Goal: Task Accomplishment & Management: Use online tool/utility

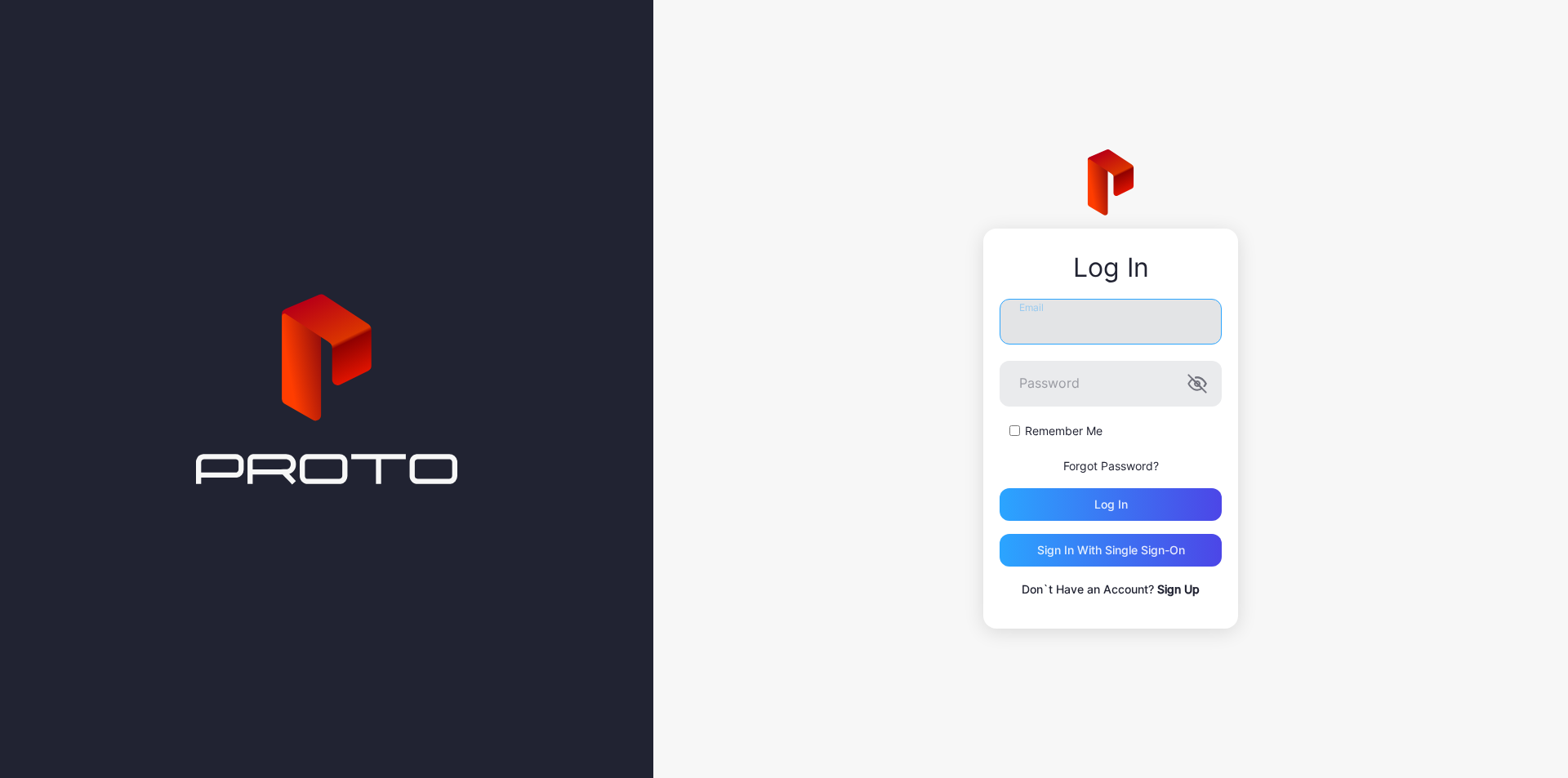
click at [1094, 311] on input "Email" at bounding box center [1110, 321] width 222 height 46
type input "**********"
click at [999, 488] on button "Log in" at bounding box center [1110, 504] width 222 height 33
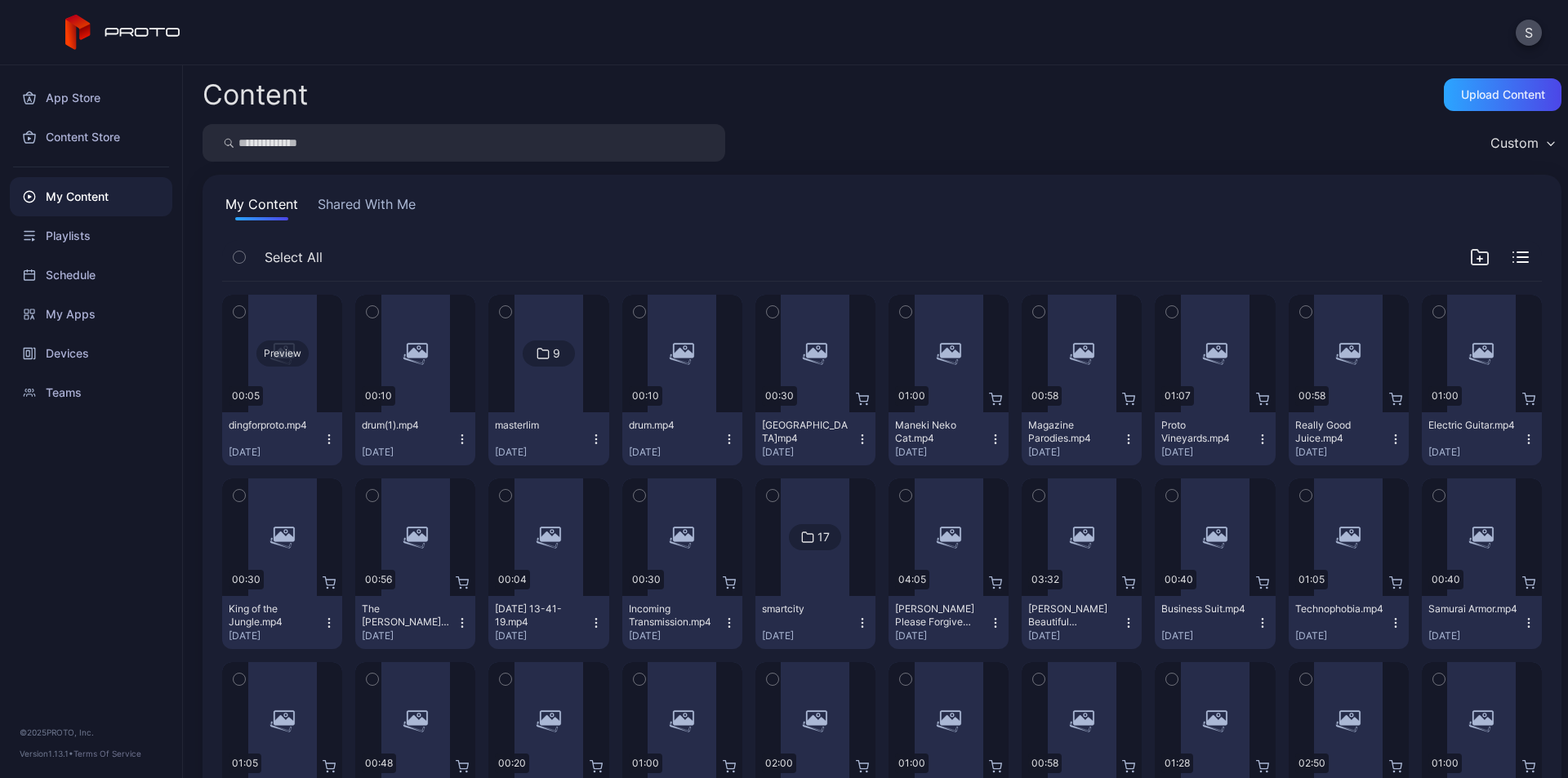
click at [281, 349] on div "Preview" at bounding box center [283, 353] width 52 height 26
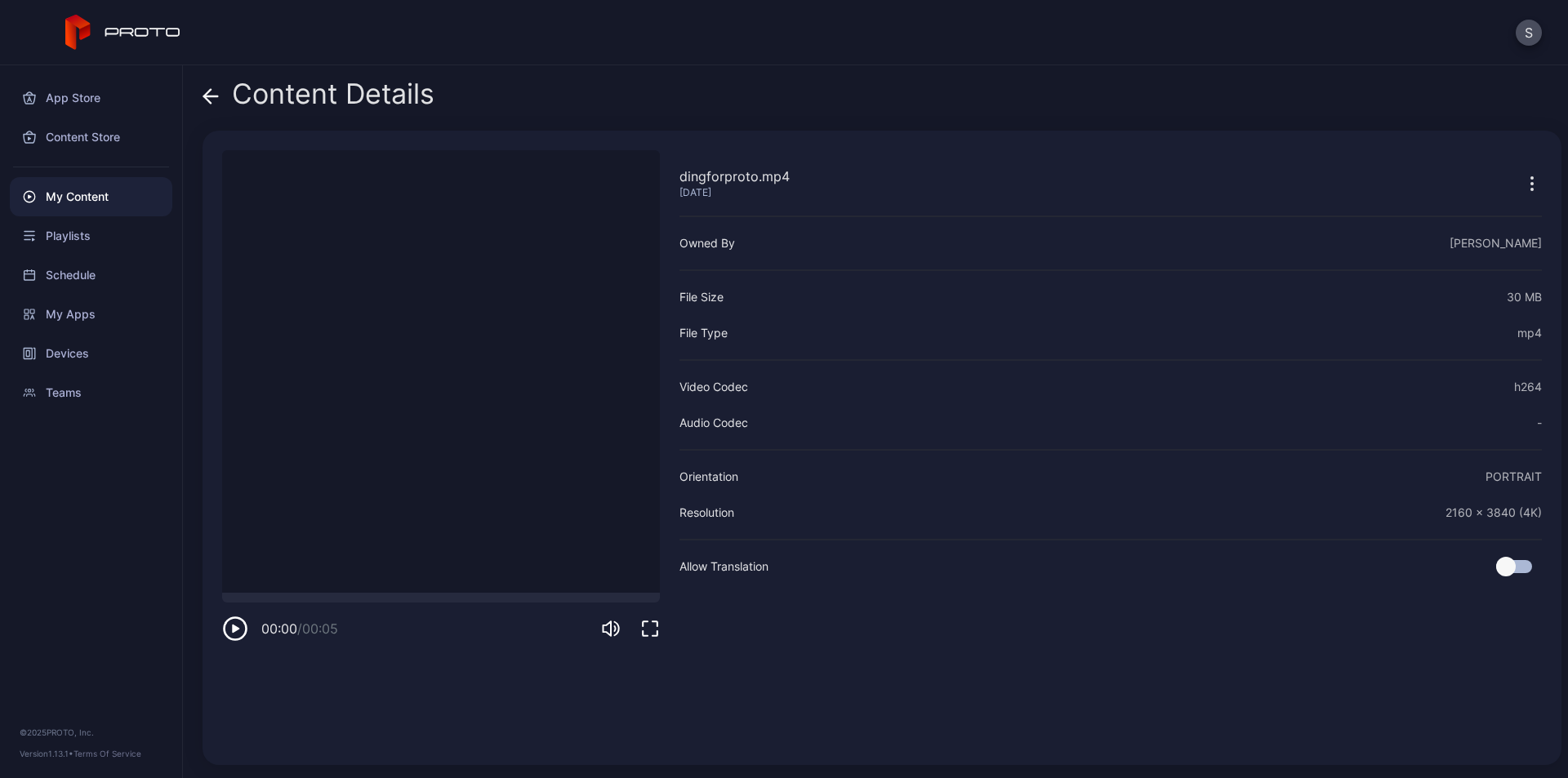
click at [224, 90] on div "Content Details" at bounding box center [318, 98] width 232 height 39
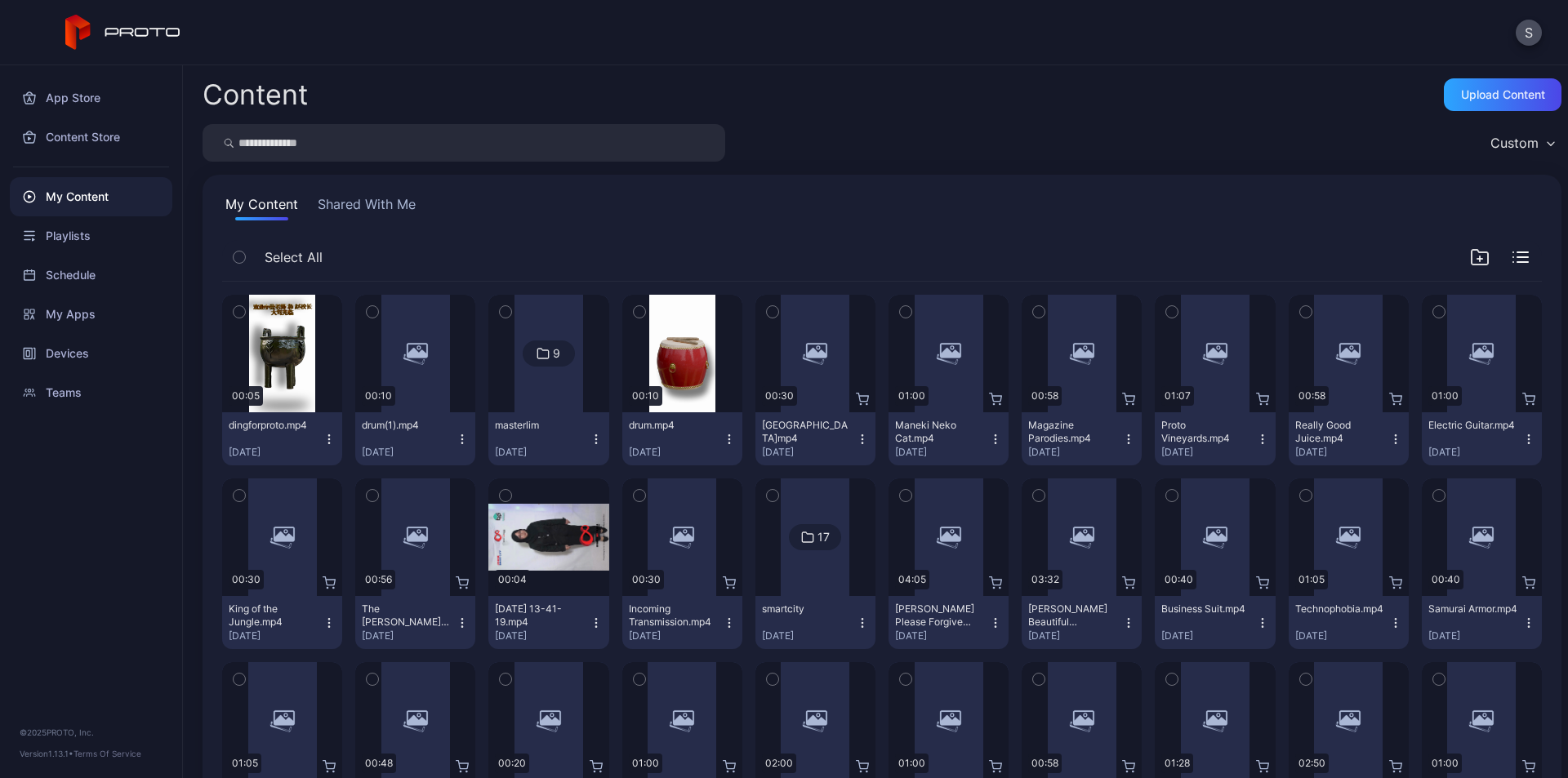
click at [329, 438] on icon "button" at bounding box center [329, 439] width 13 height 13
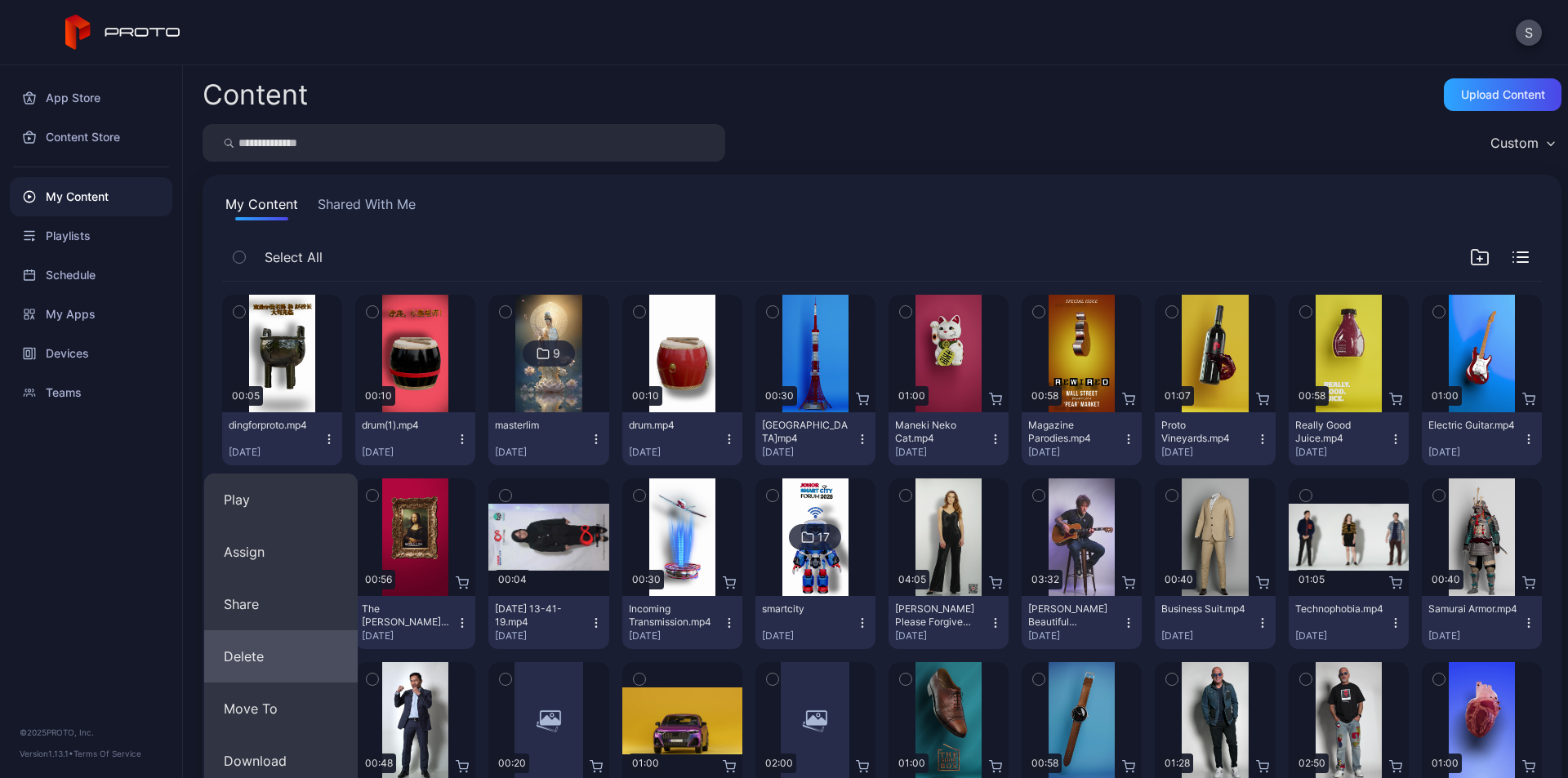
click at [277, 647] on button "Delete" at bounding box center [281, 656] width 154 height 52
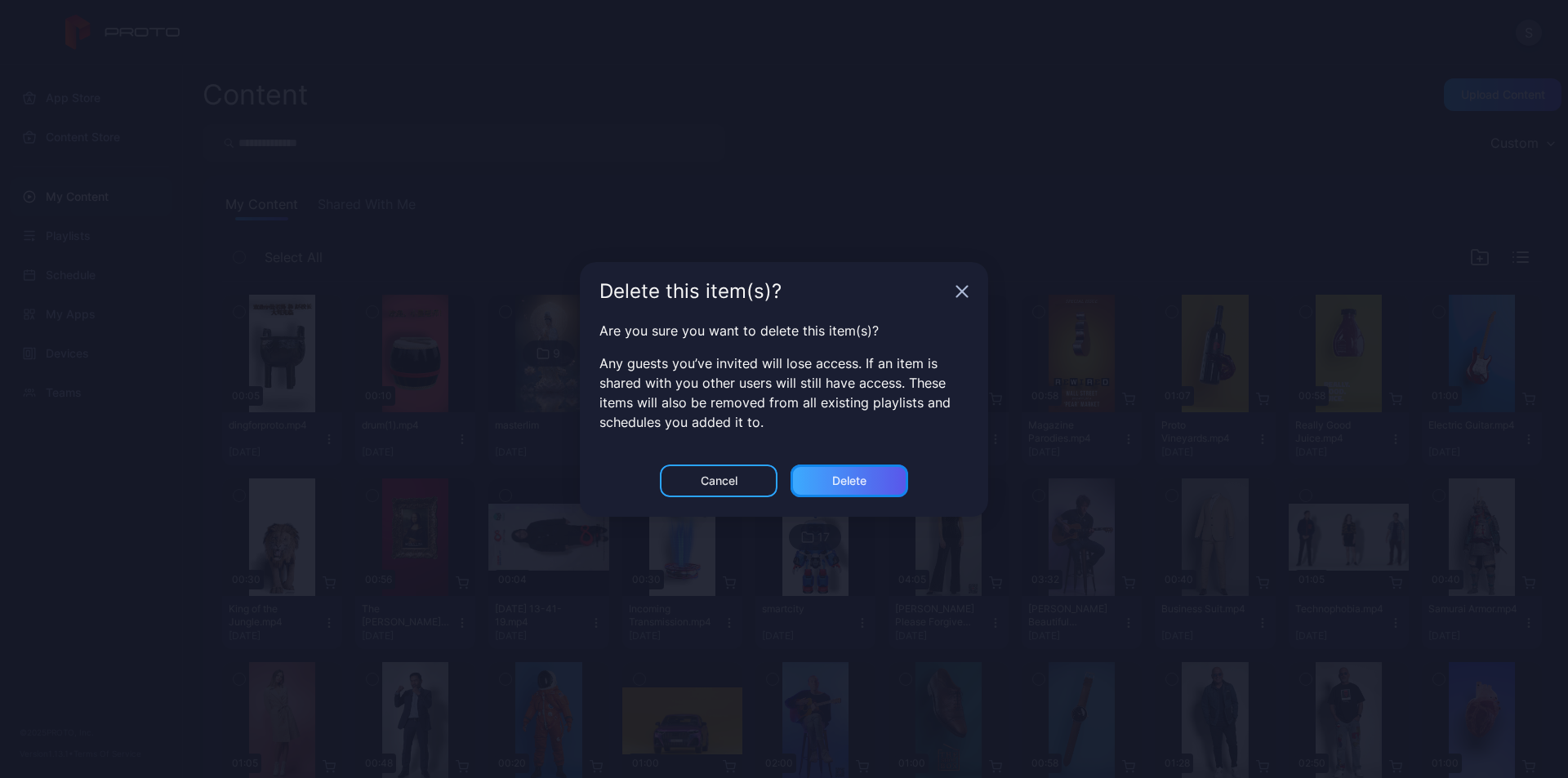
click at [832, 476] on div "Delete" at bounding box center [849, 480] width 34 height 13
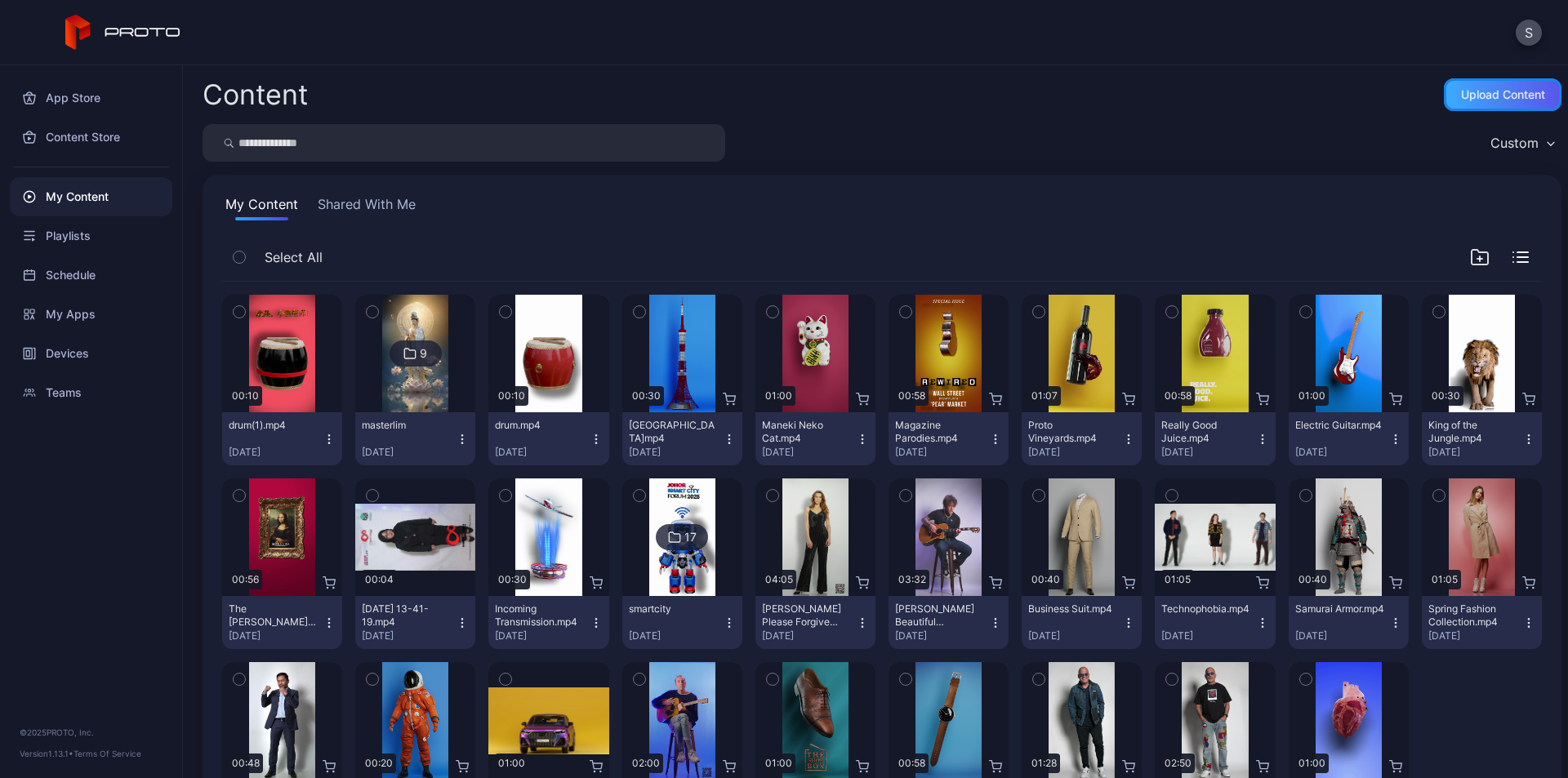
click at [1461, 89] on div "Upload Content" at bounding box center [1503, 95] width 84 height 13
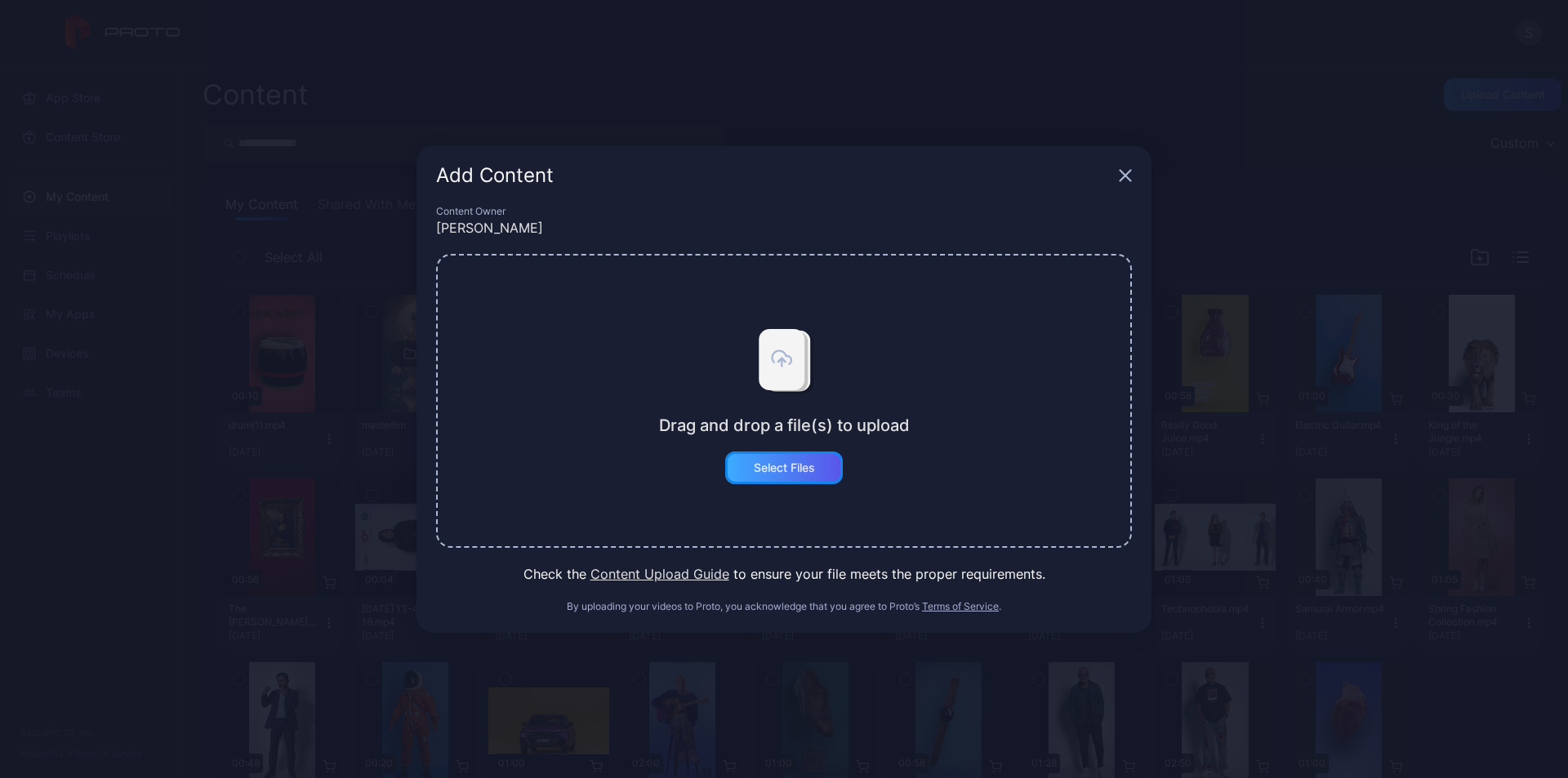
click at [770, 469] on div "Select Files" at bounding box center [784, 468] width 61 height 13
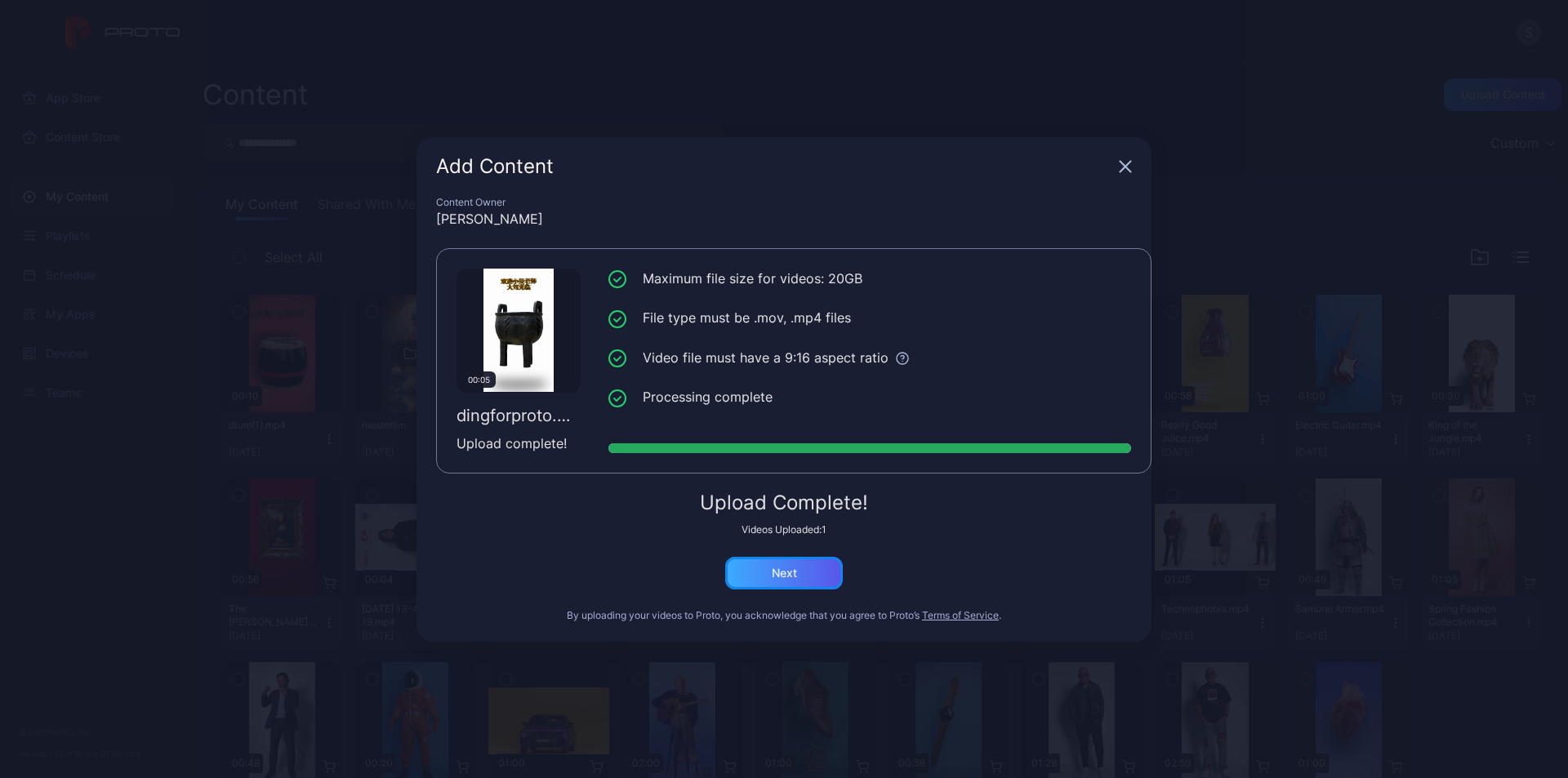
click at [788, 571] on div "Next" at bounding box center [784, 573] width 25 height 13
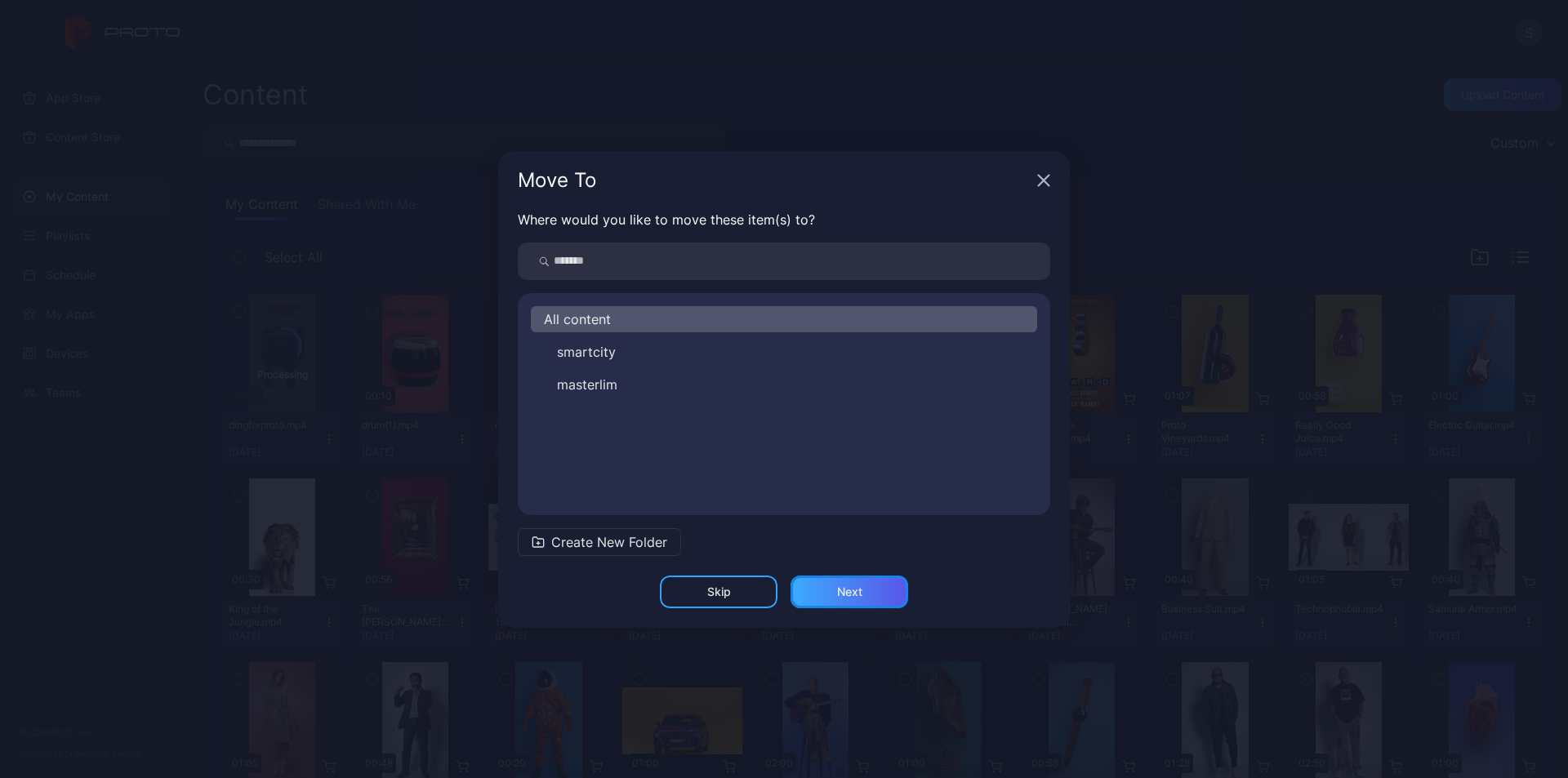
click at [853, 590] on div "Next" at bounding box center [850, 592] width 25 height 13
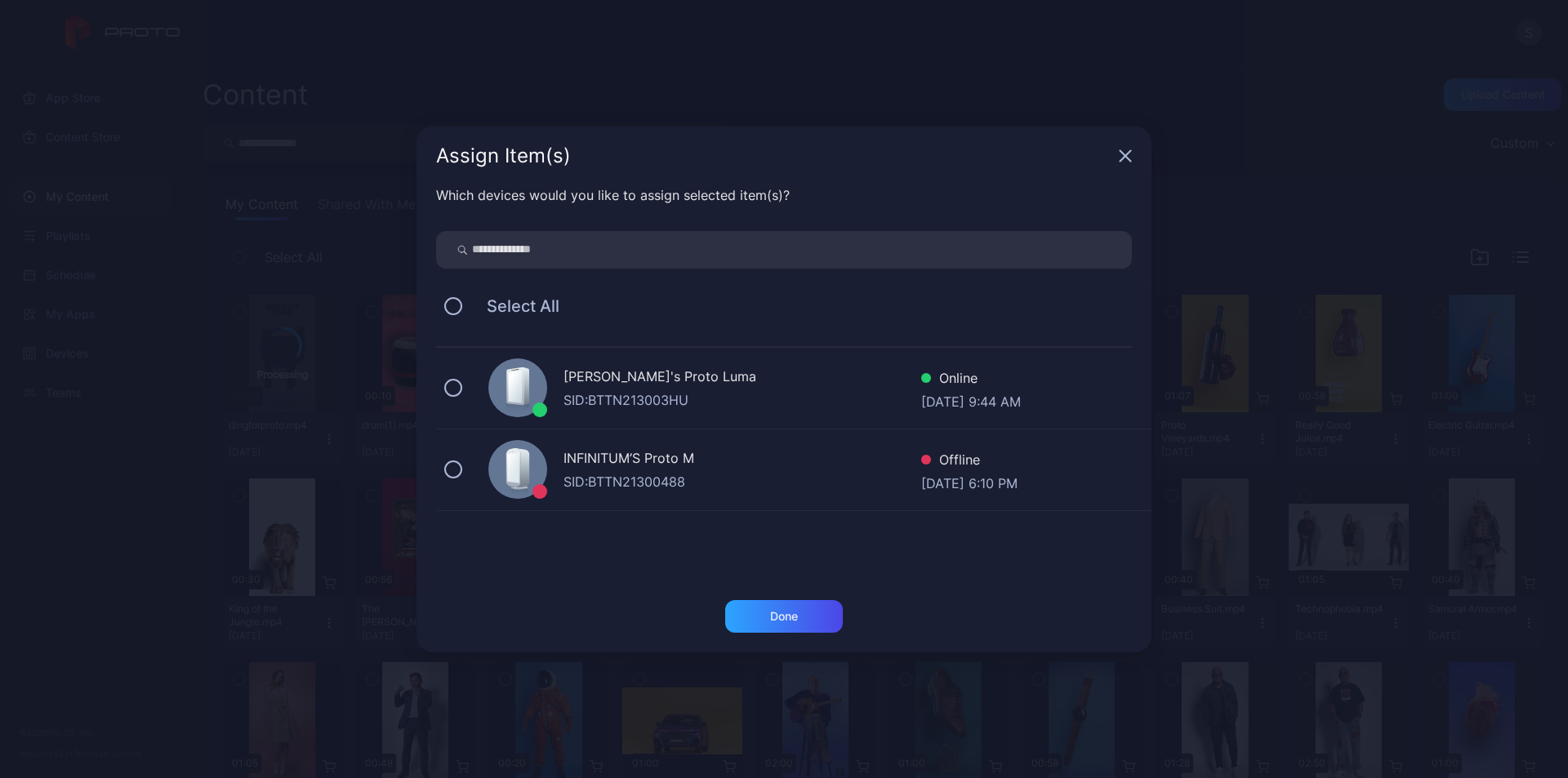
click at [773, 399] on div "SID: BTTN213003HU" at bounding box center [742, 400] width 358 height 20
click at [808, 613] on div "Done" at bounding box center [784, 616] width 117 height 33
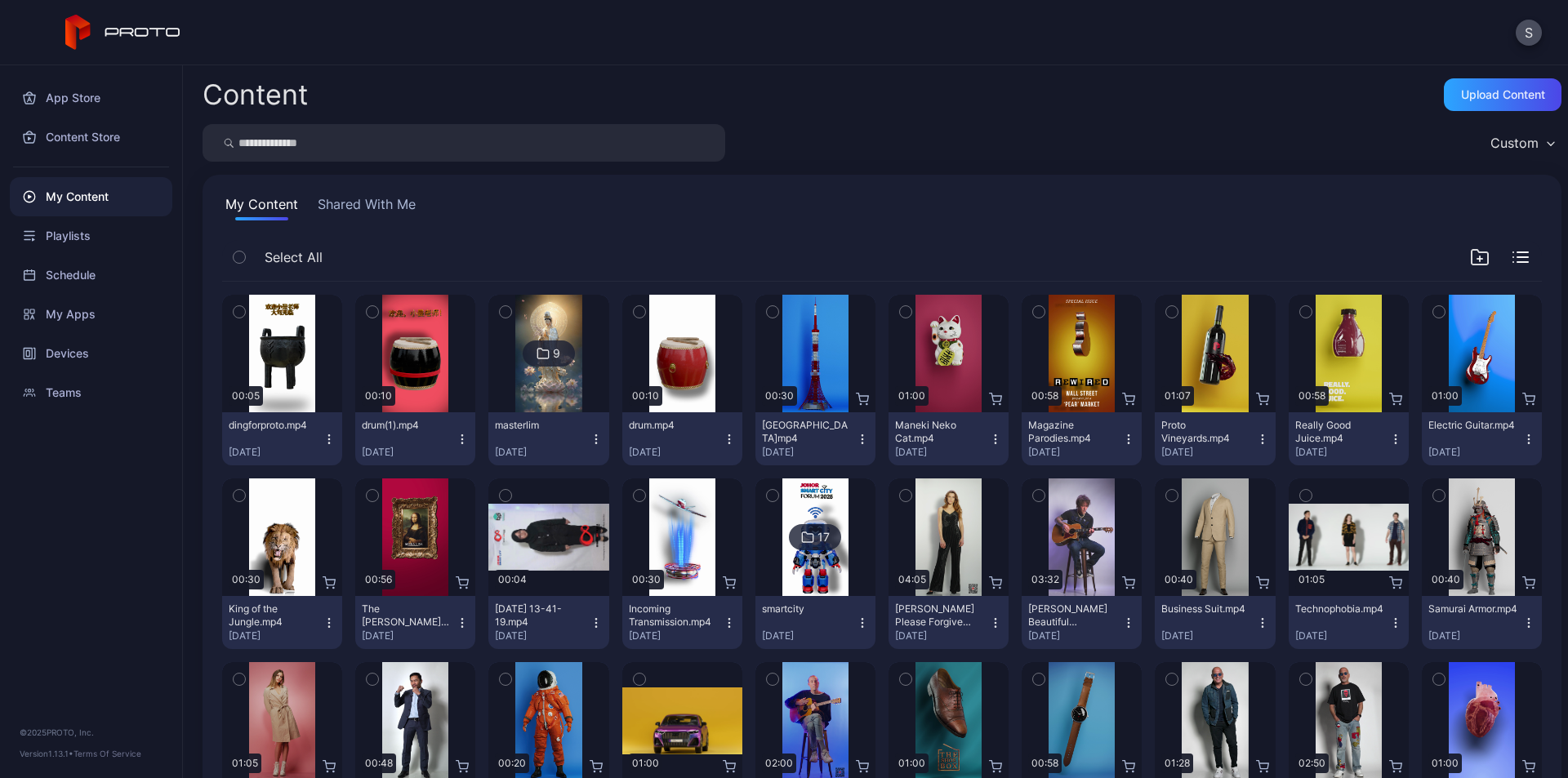
click at [323, 440] on icon "button" at bounding box center [329, 439] width 13 height 13
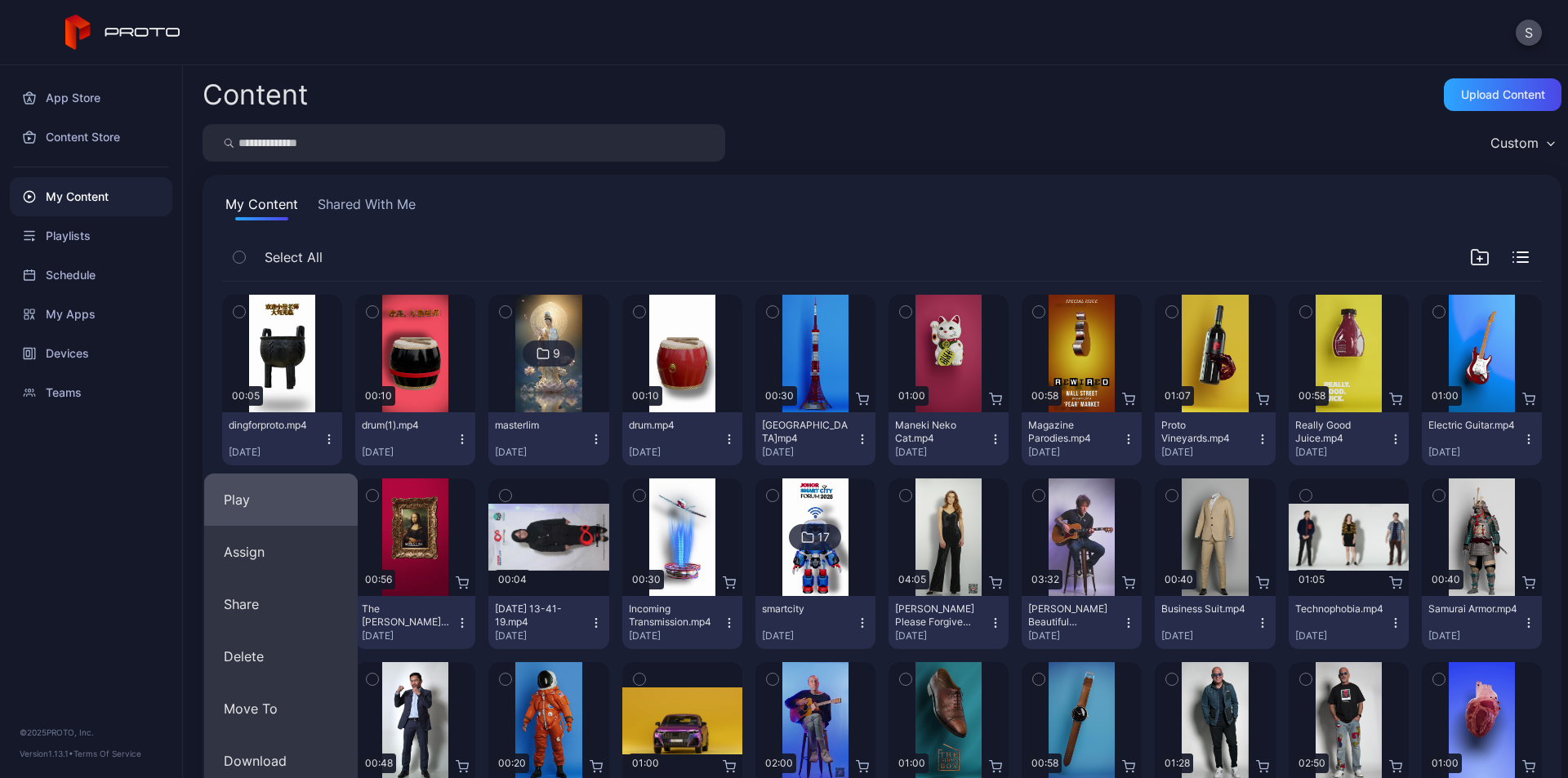
click at [307, 508] on button "Play" at bounding box center [281, 499] width 154 height 52
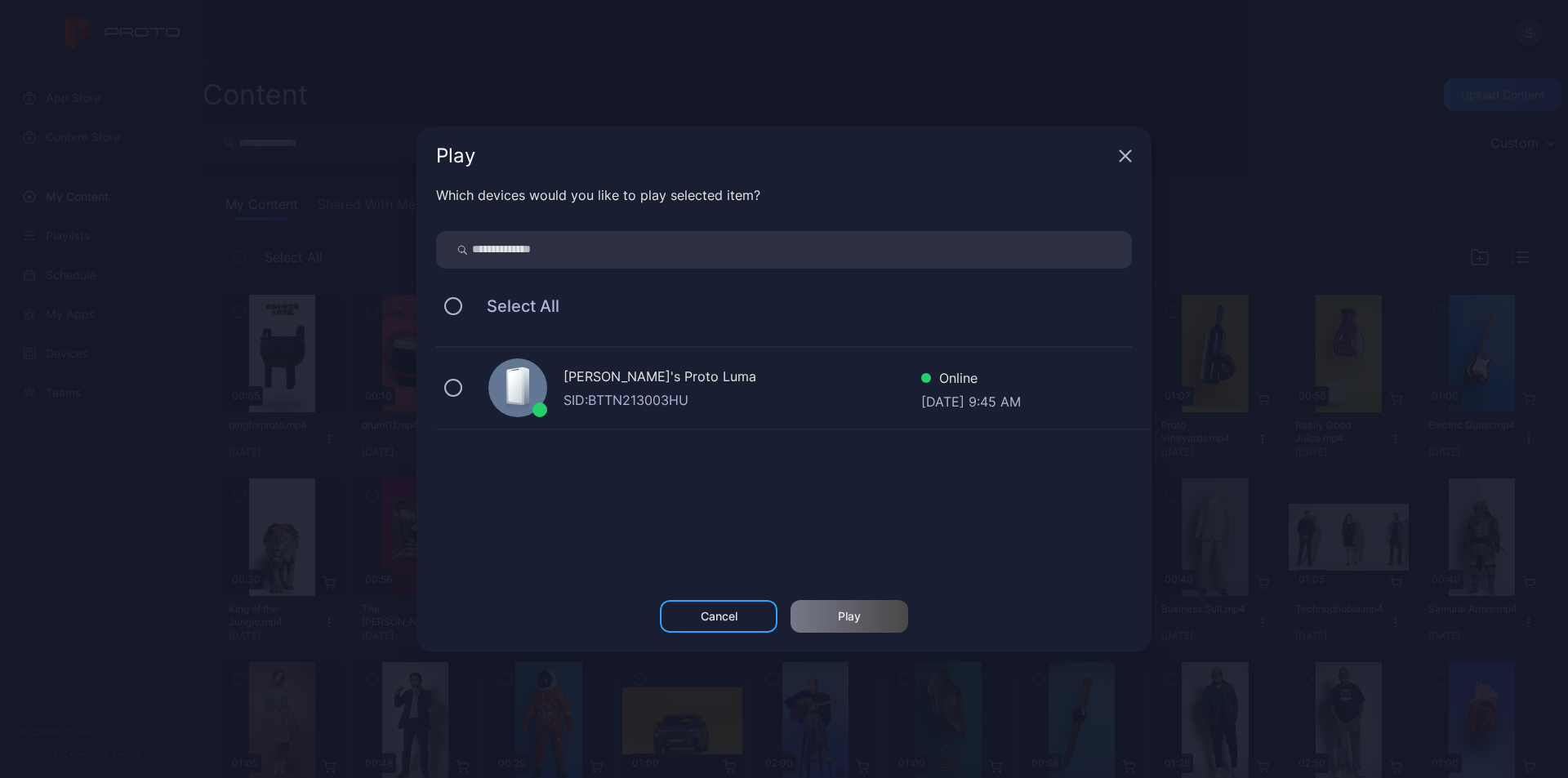
click at [650, 402] on div "SID: BTTN213003HU" at bounding box center [742, 400] width 358 height 20
click at [843, 613] on div "Play" at bounding box center [850, 616] width 23 height 13
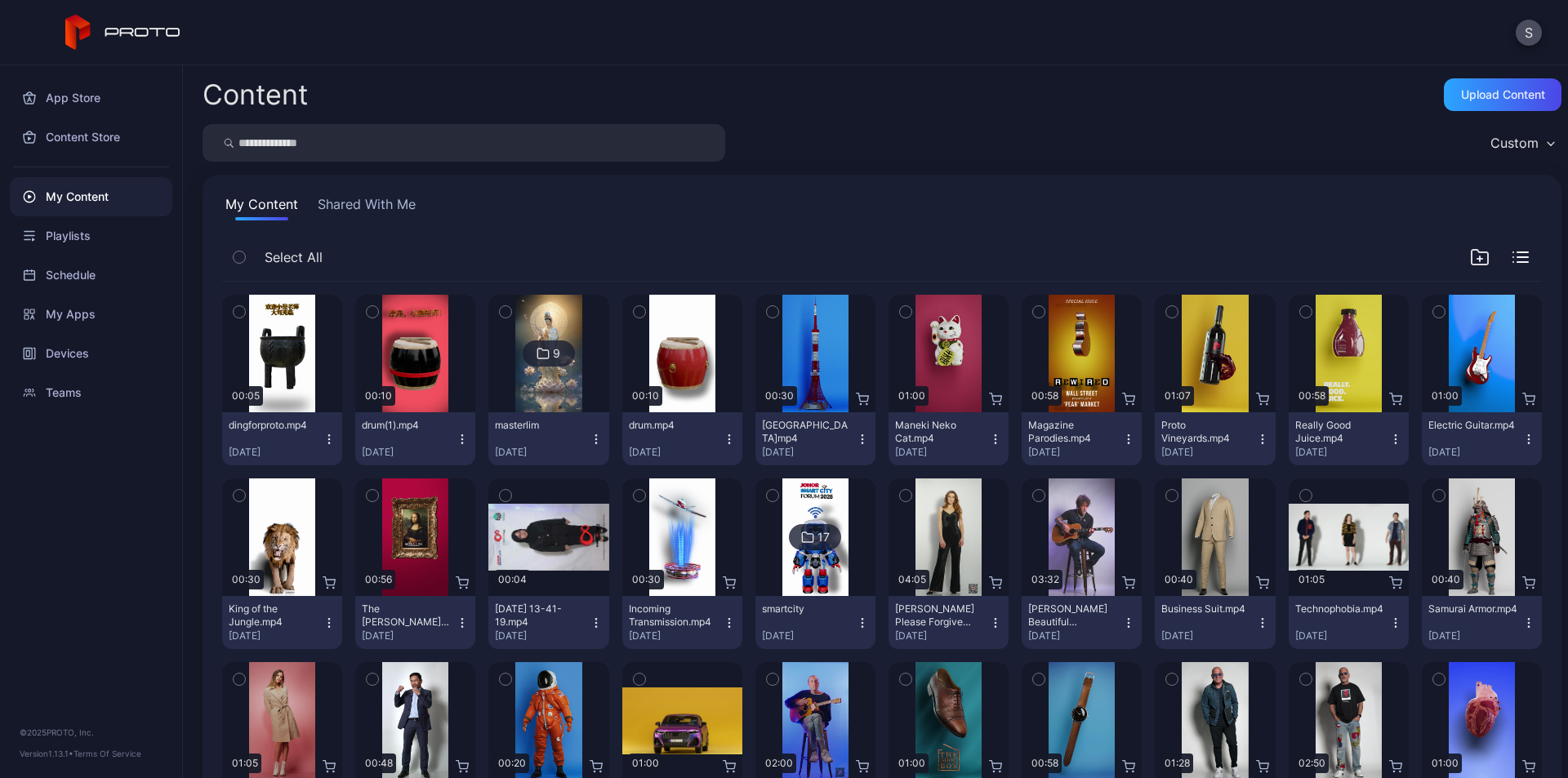
click at [327, 441] on icon "button" at bounding box center [329, 439] width 13 height 13
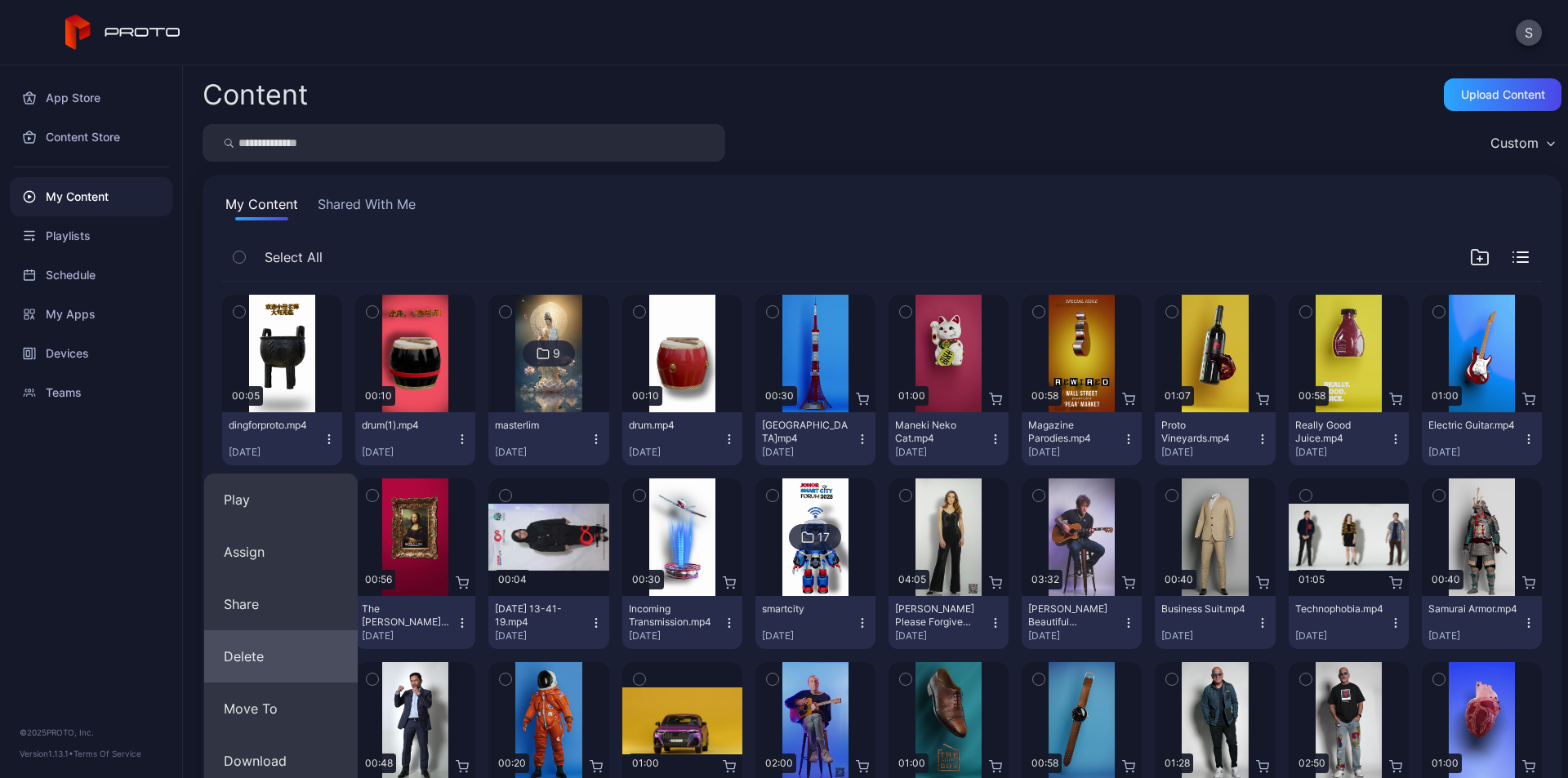
click at [261, 663] on button "Delete" at bounding box center [281, 656] width 154 height 52
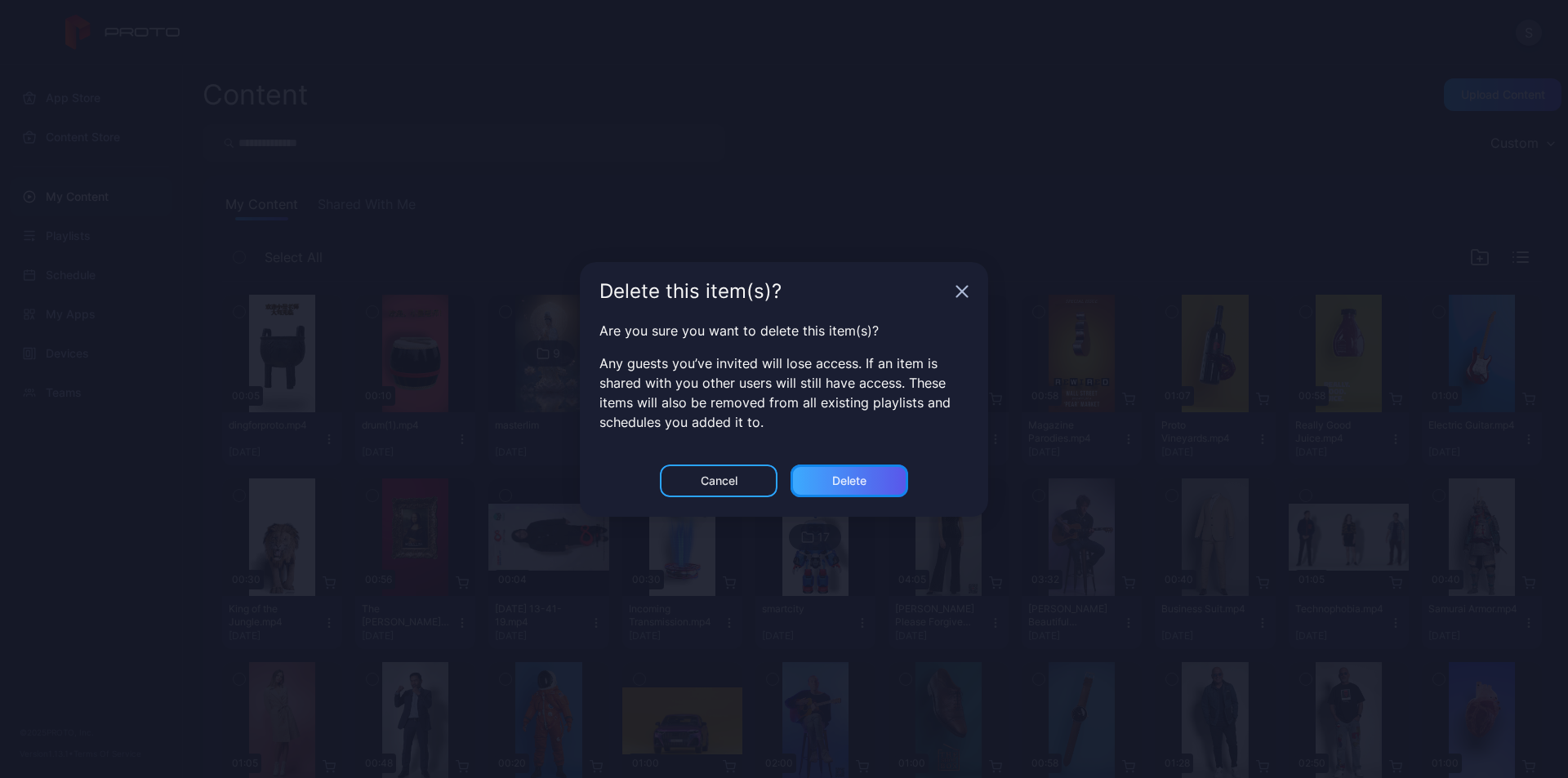
click at [838, 484] on div "Delete" at bounding box center [849, 480] width 34 height 13
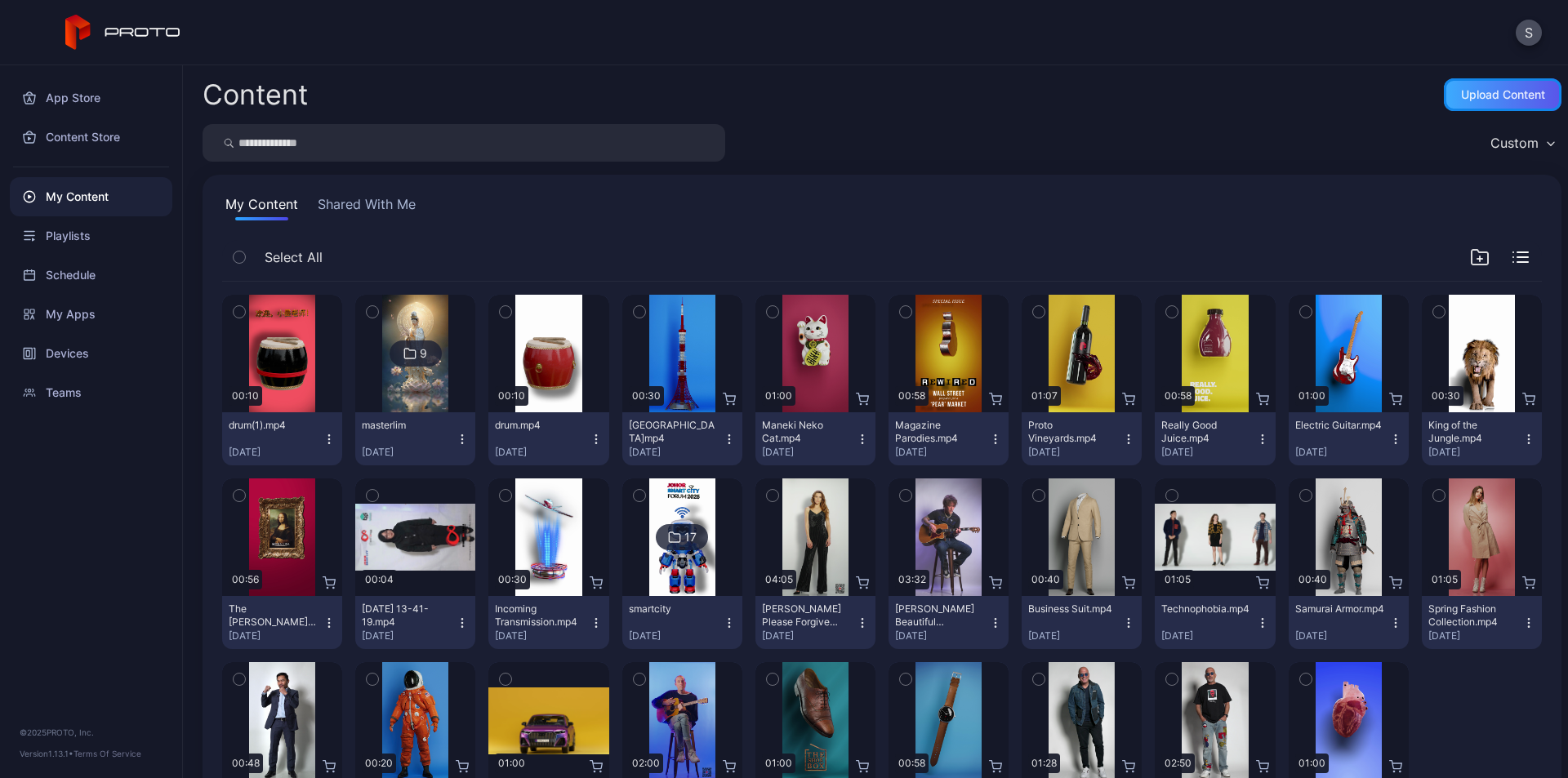
click at [1496, 97] on div "Upload Content" at bounding box center [1503, 95] width 84 height 13
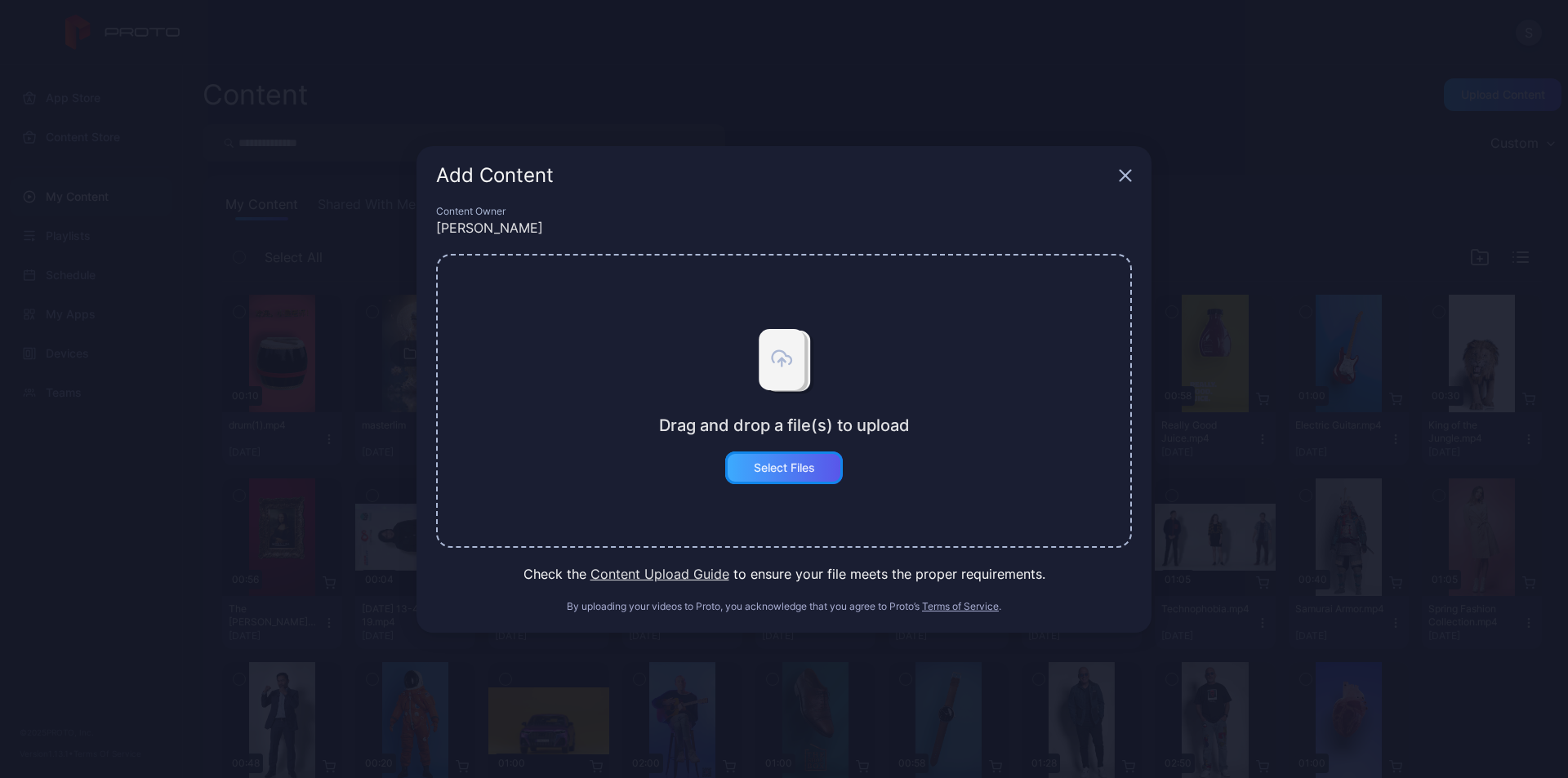
click at [810, 457] on div "Select Files" at bounding box center [784, 468] width 117 height 33
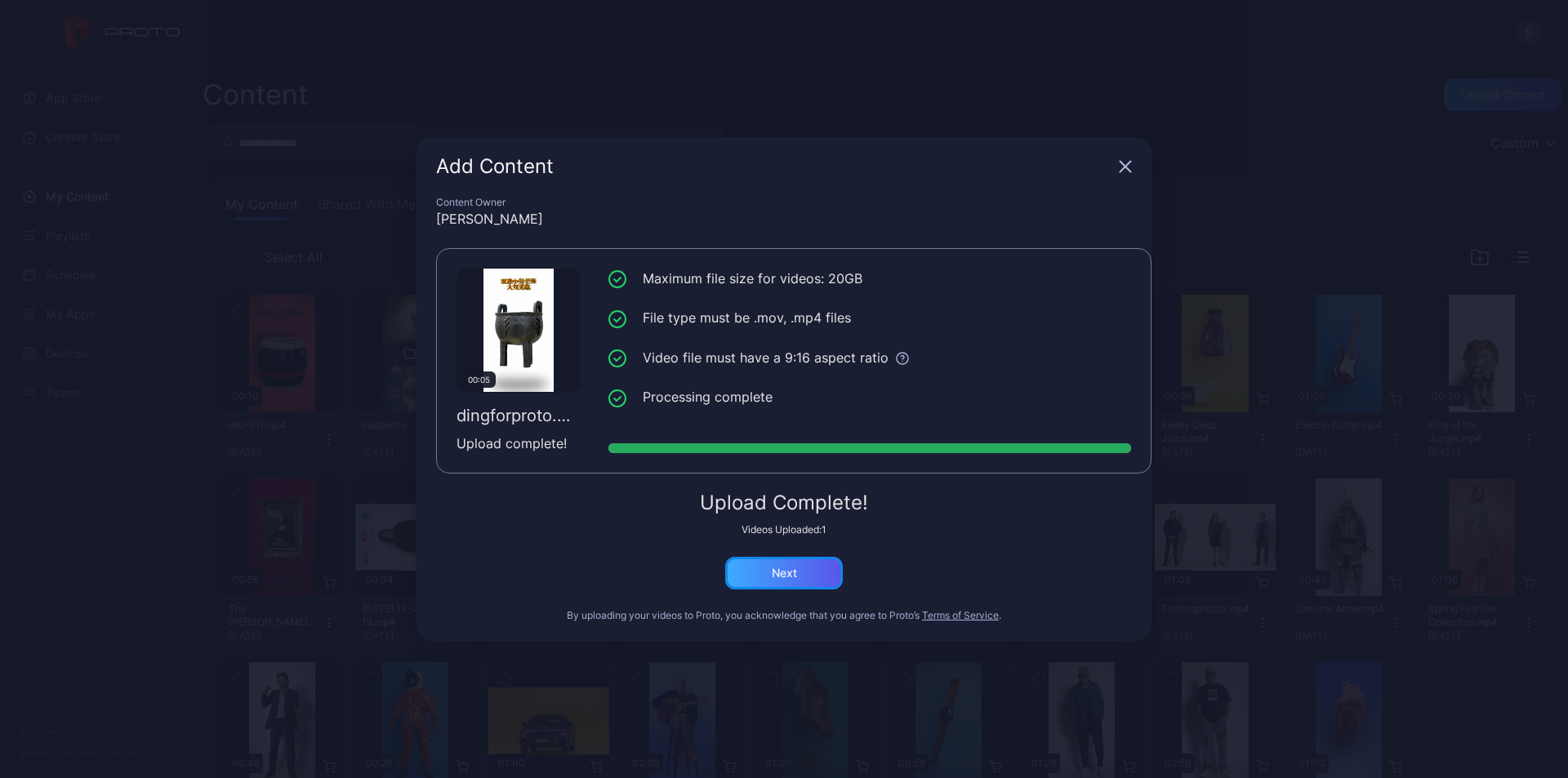
click at [772, 570] on div "Next" at bounding box center [784, 573] width 25 height 13
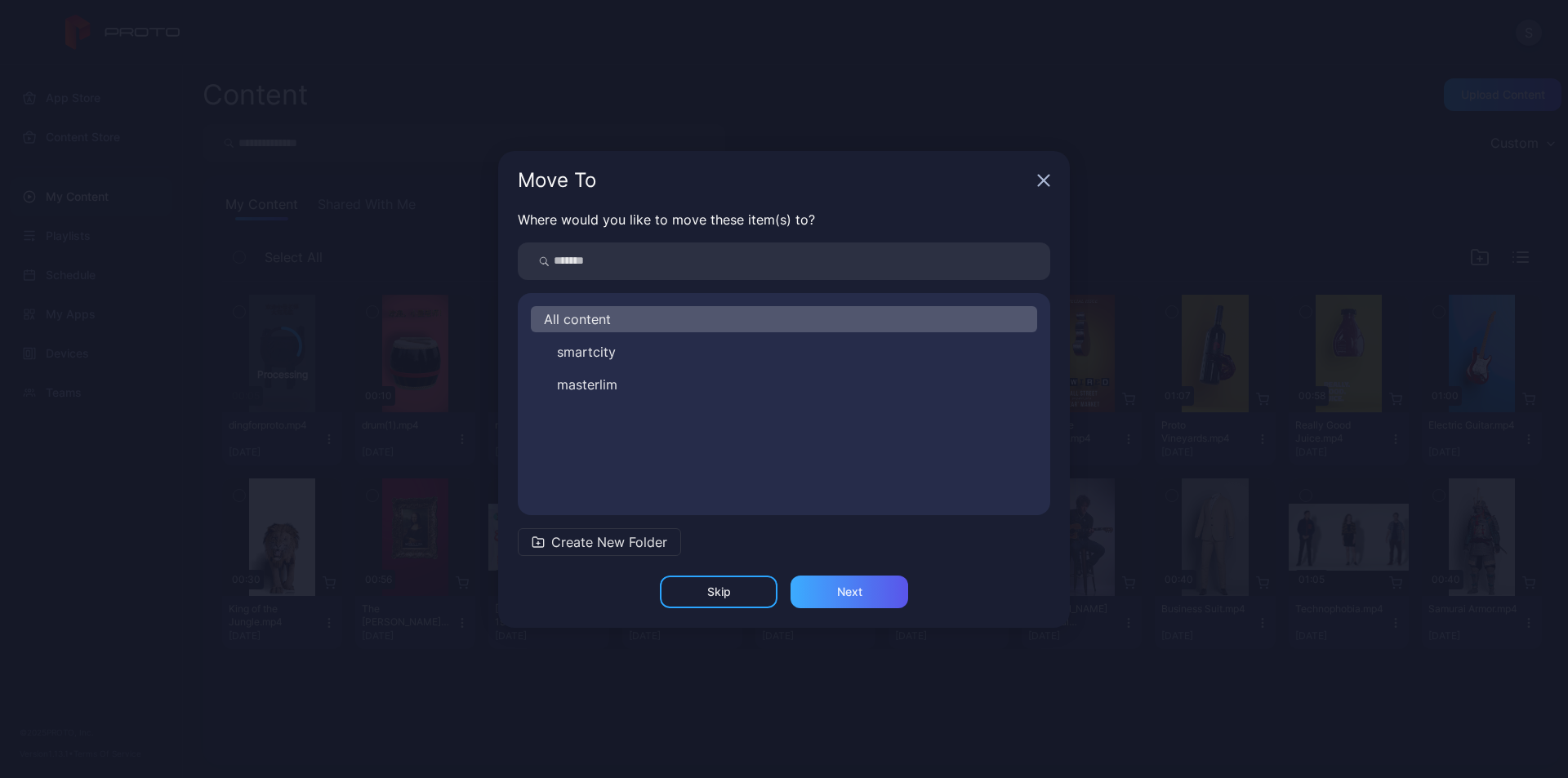
drag, startPoint x: 911, startPoint y: 575, endPoint x: 893, endPoint y: 585, distance: 20.6
click at [904, 577] on div "Skip Next" at bounding box center [784, 602] width 572 height 52
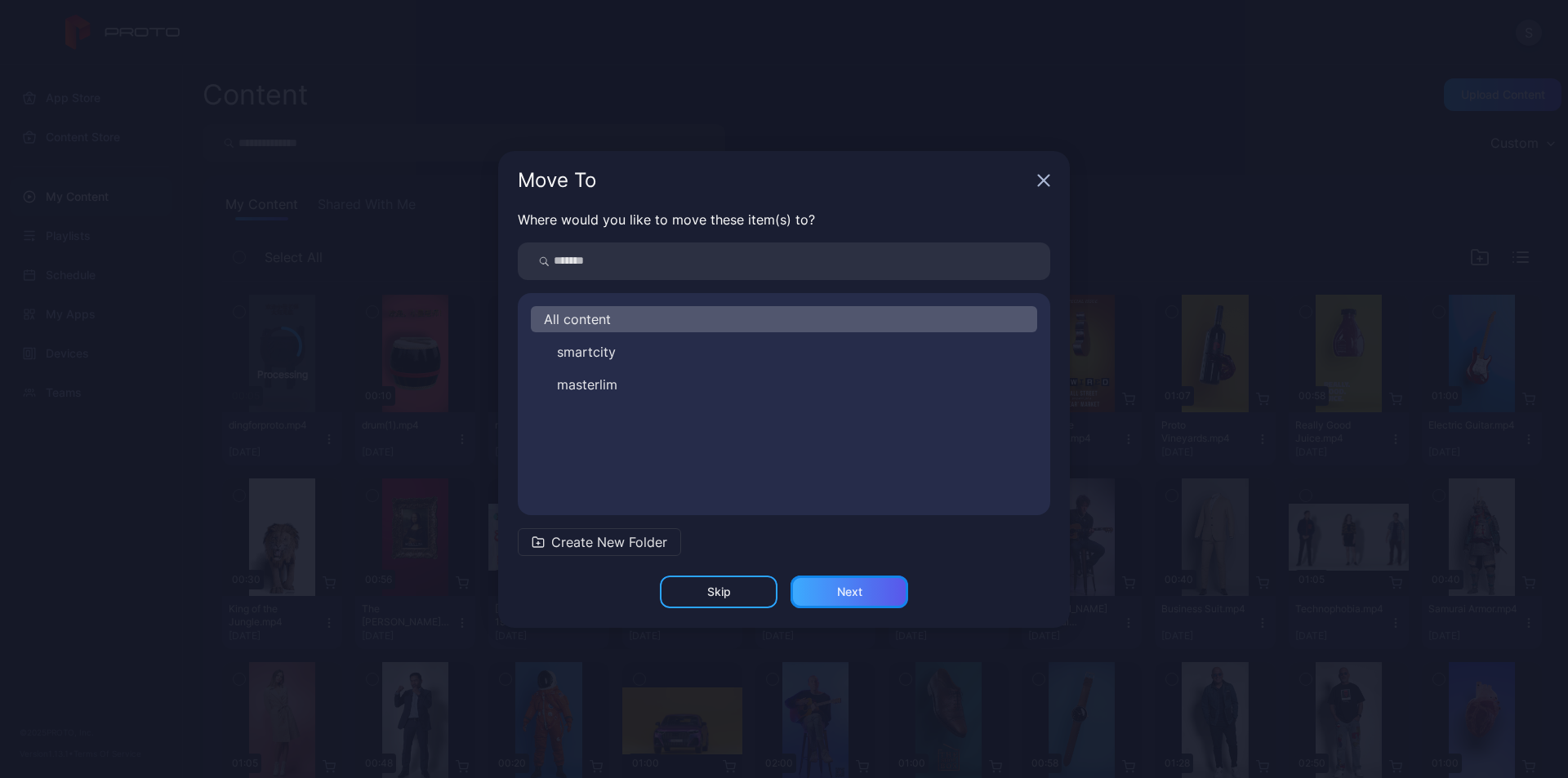
click at [887, 586] on div "Next" at bounding box center [849, 592] width 117 height 33
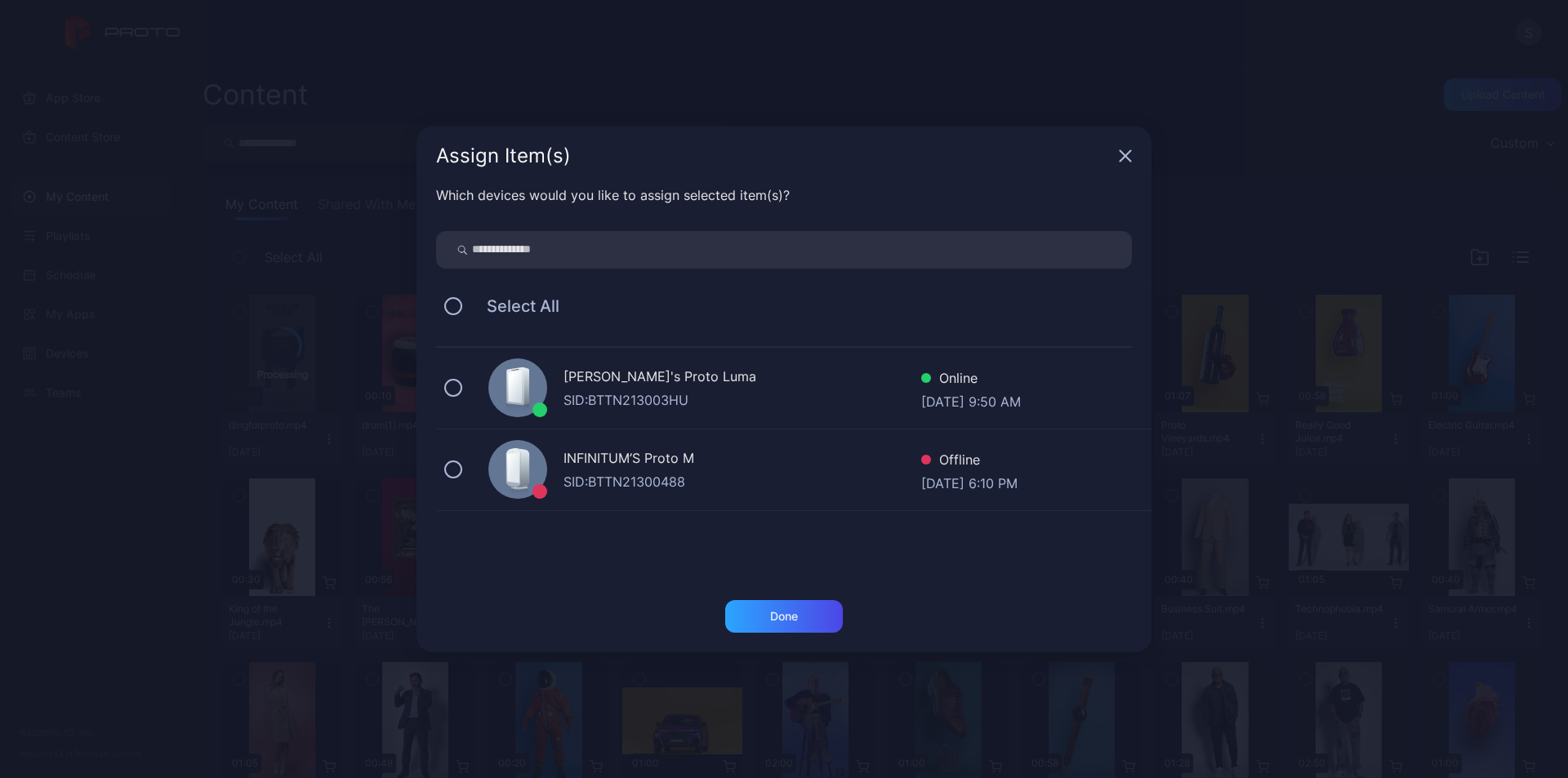
click at [699, 384] on div "KEN's Proto Luma" at bounding box center [742, 378] width 358 height 23
click at [788, 622] on div "Done" at bounding box center [784, 616] width 28 height 13
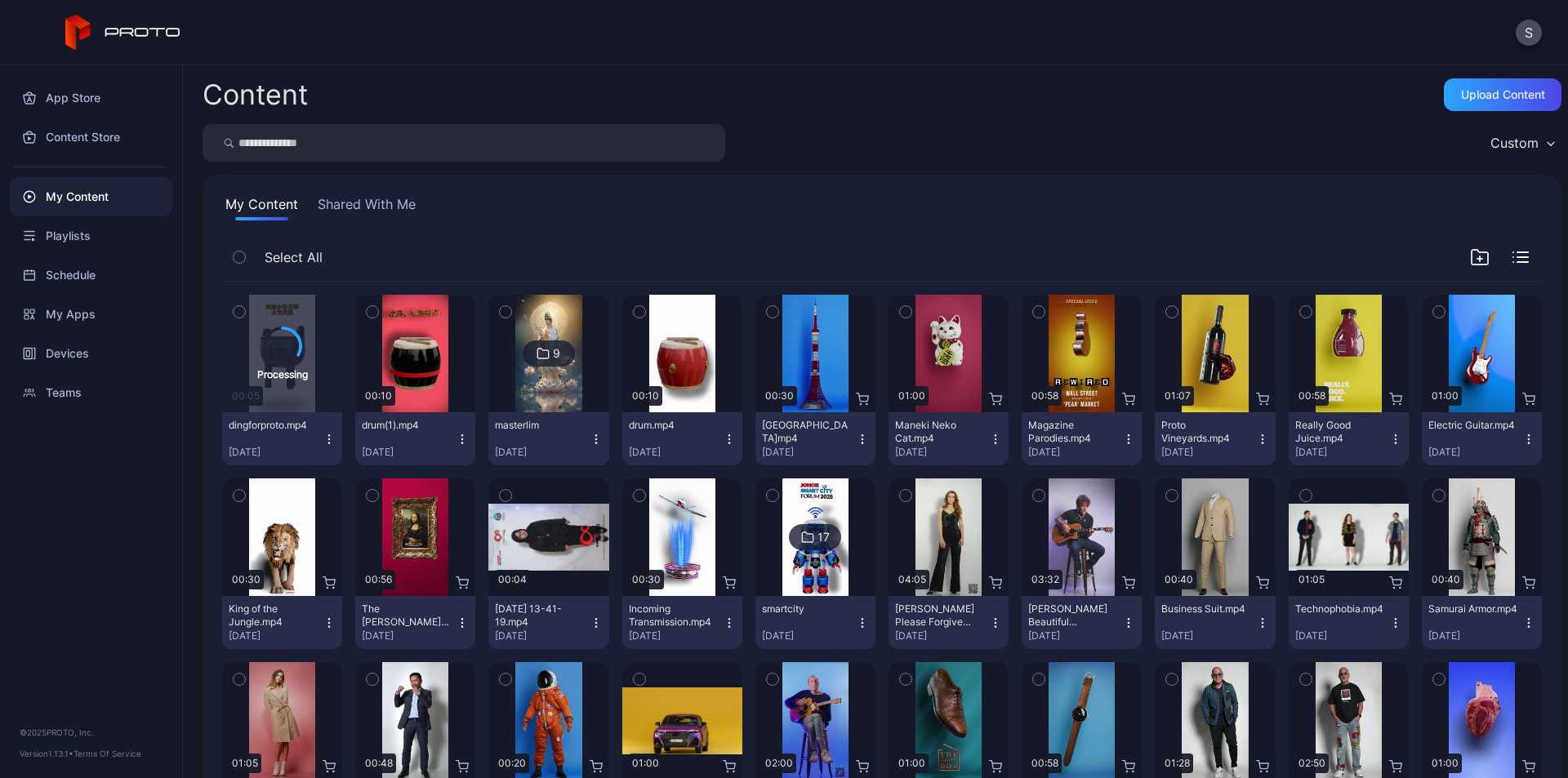
click at [591, 627] on icon "button" at bounding box center [596, 622] width 13 height 13
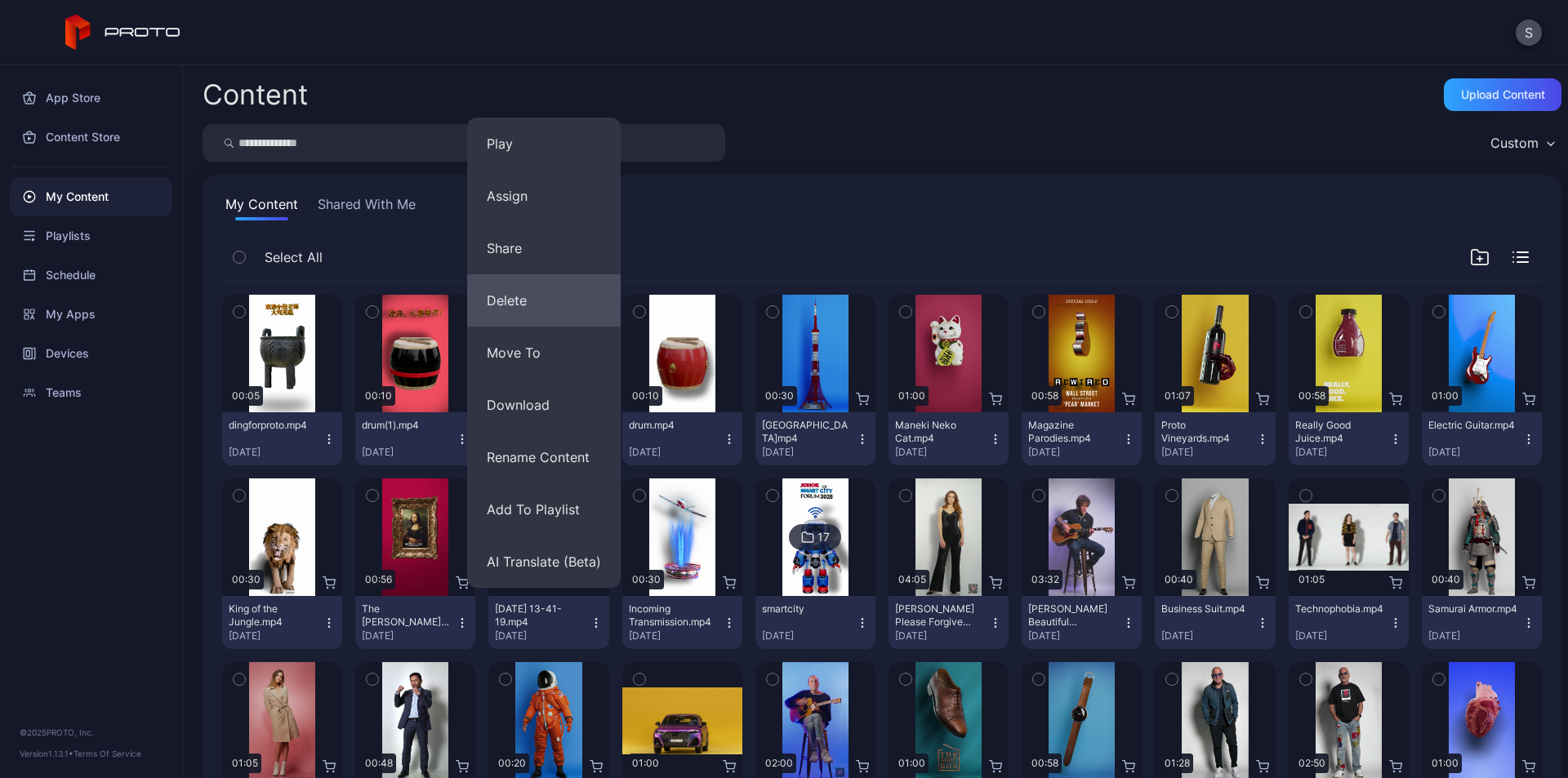
click at [532, 295] on button "Delete" at bounding box center [544, 300] width 154 height 52
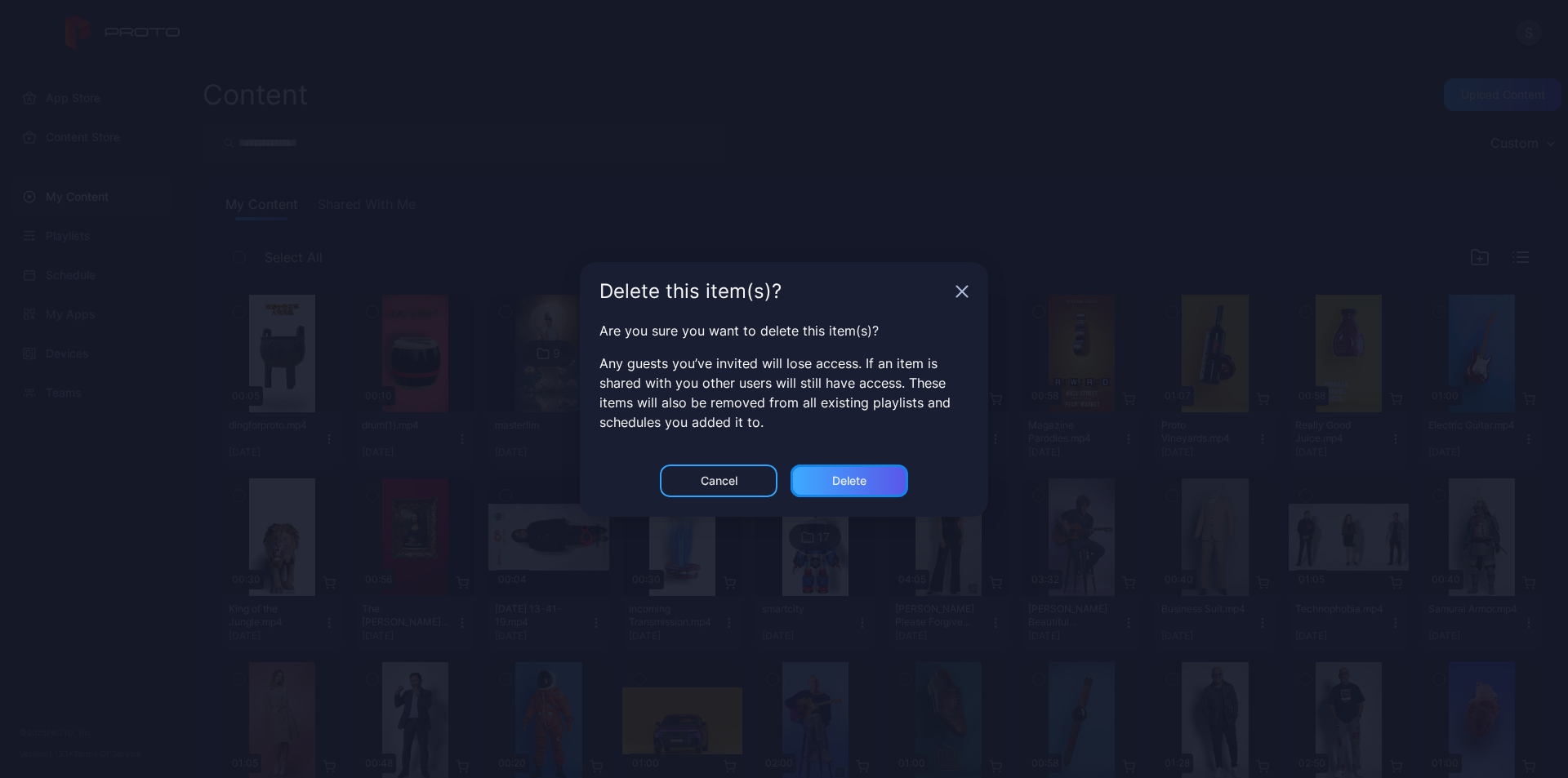
click at [855, 478] on div "Delete" at bounding box center [849, 480] width 34 height 13
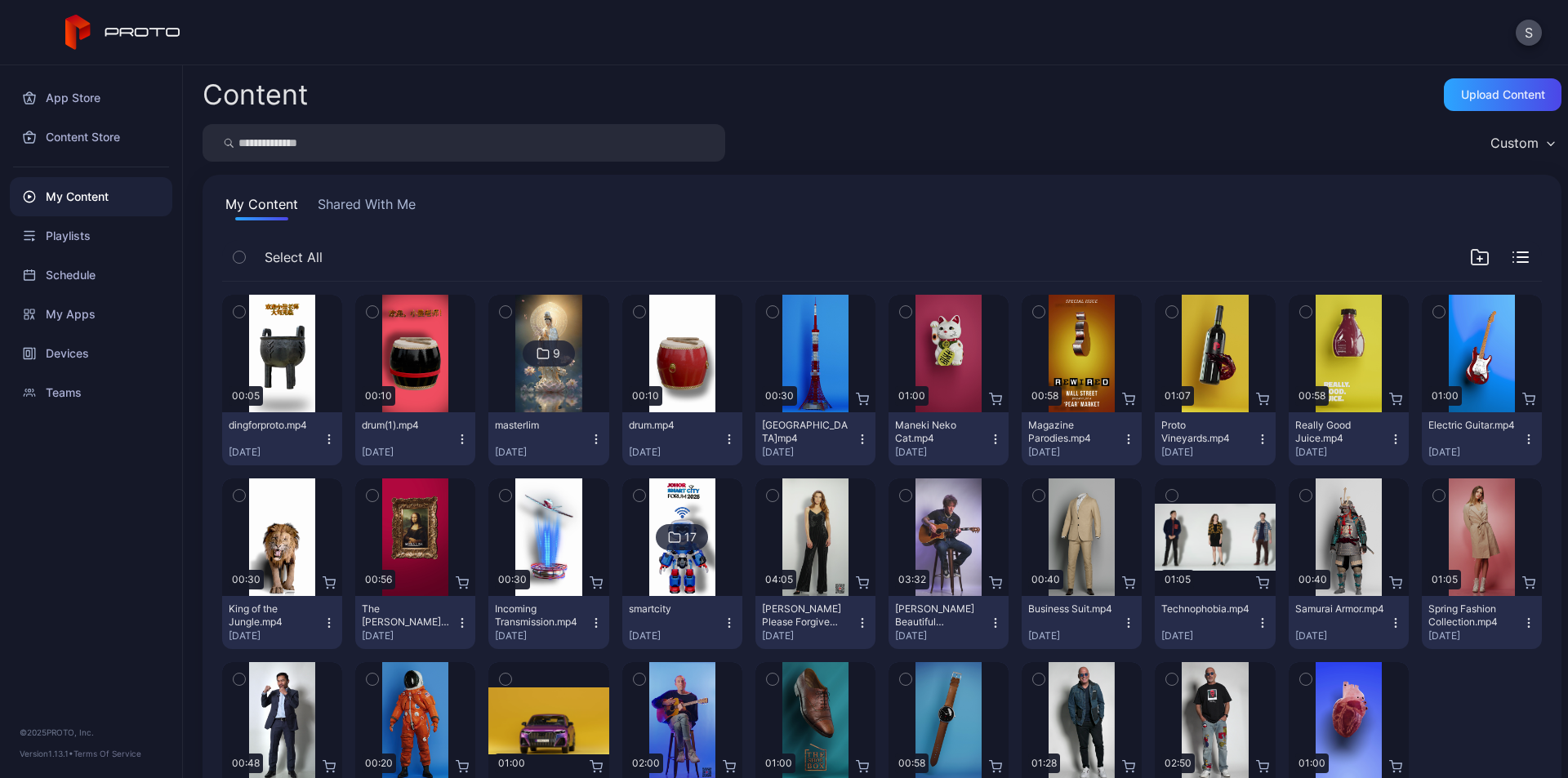
click at [325, 439] on icon "button" at bounding box center [329, 439] width 13 height 13
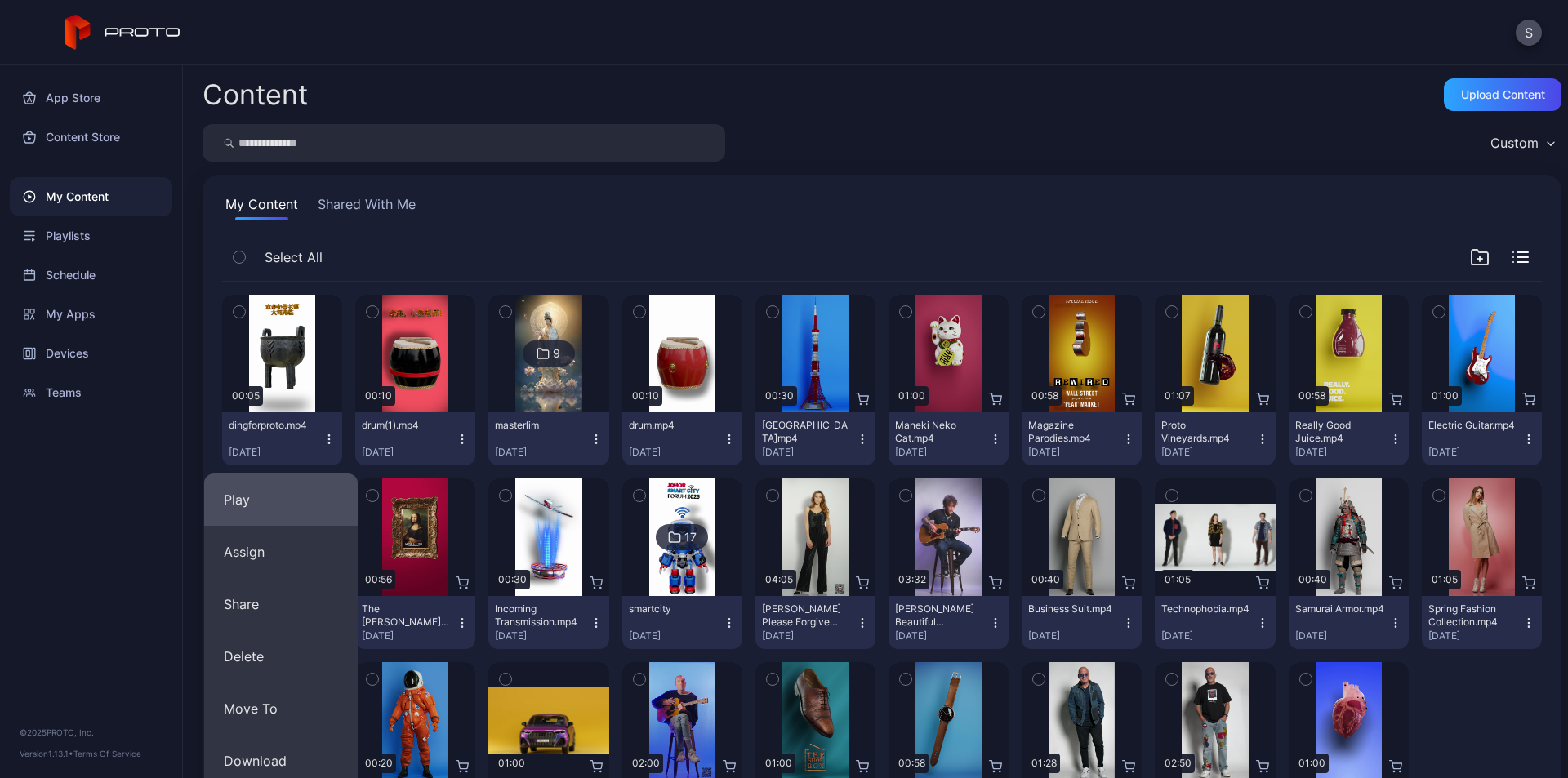
click at [320, 489] on button "Play" at bounding box center [281, 499] width 154 height 52
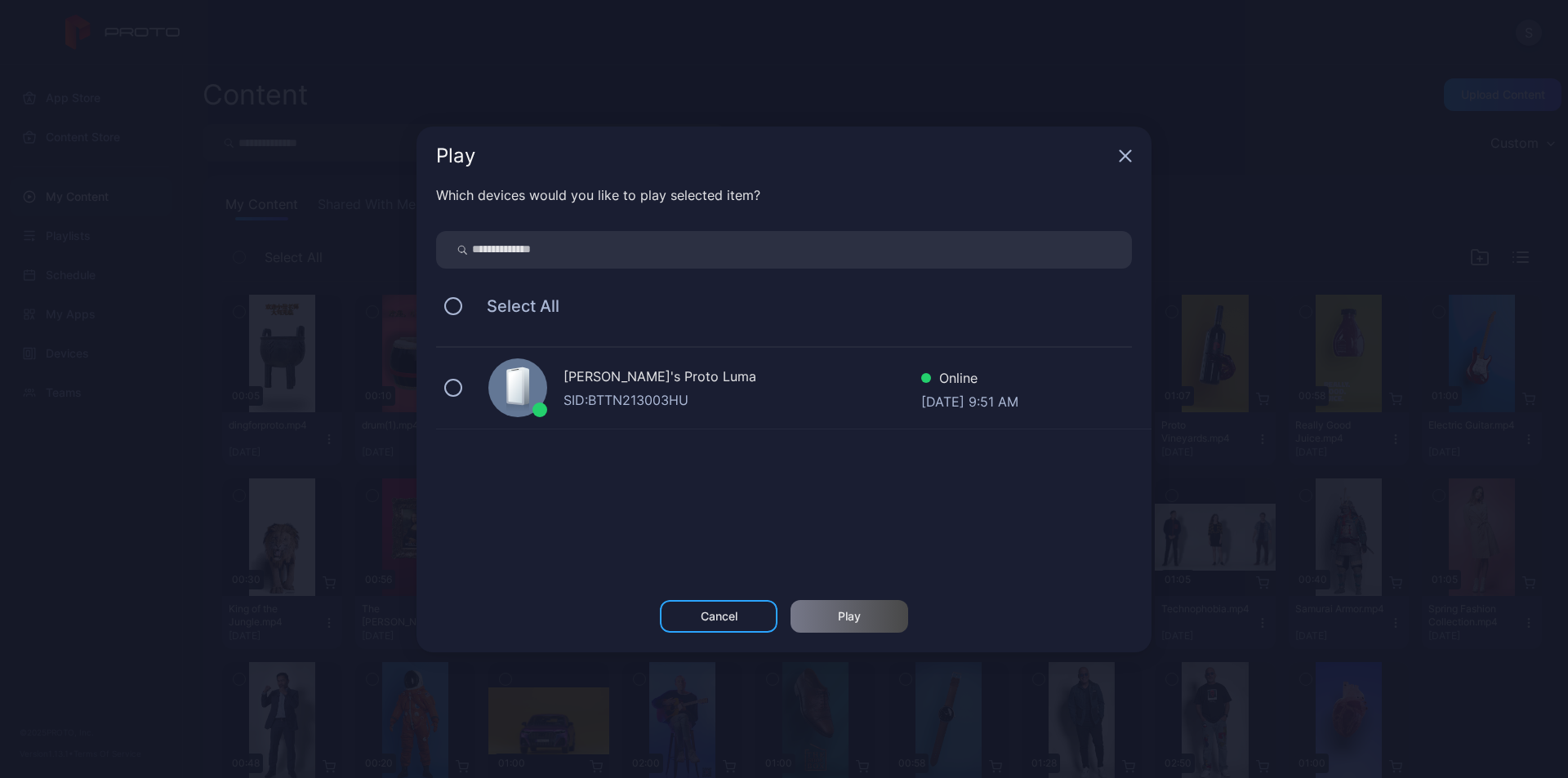
click at [657, 370] on div "KEN's Proto Luma" at bounding box center [742, 378] width 358 height 23
click at [842, 611] on div "Play" at bounding box center [850, 616] width 23 height 13
